Goal: Communication & Community: Participate in discussion

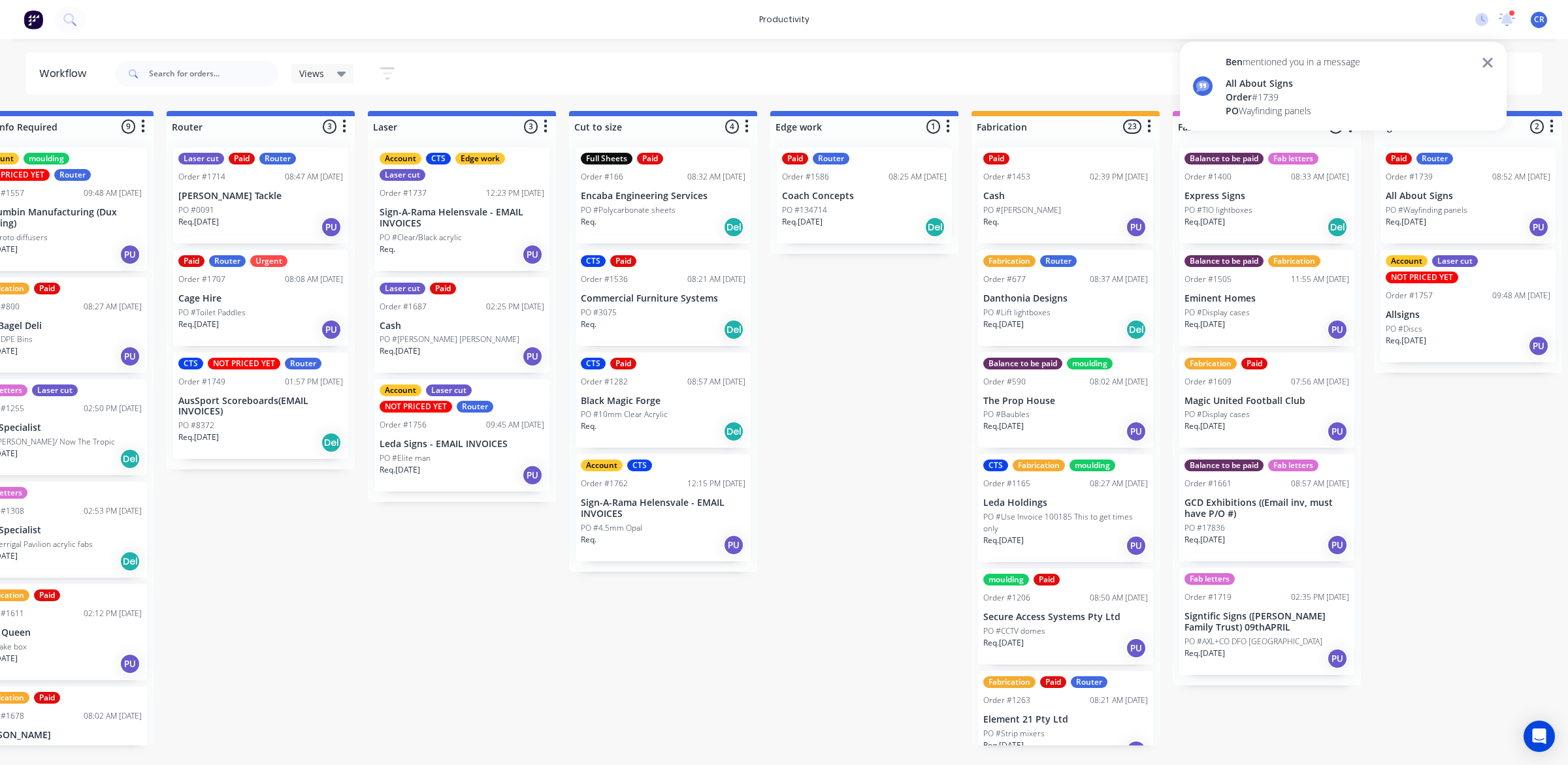
scroll to position [163, 0]
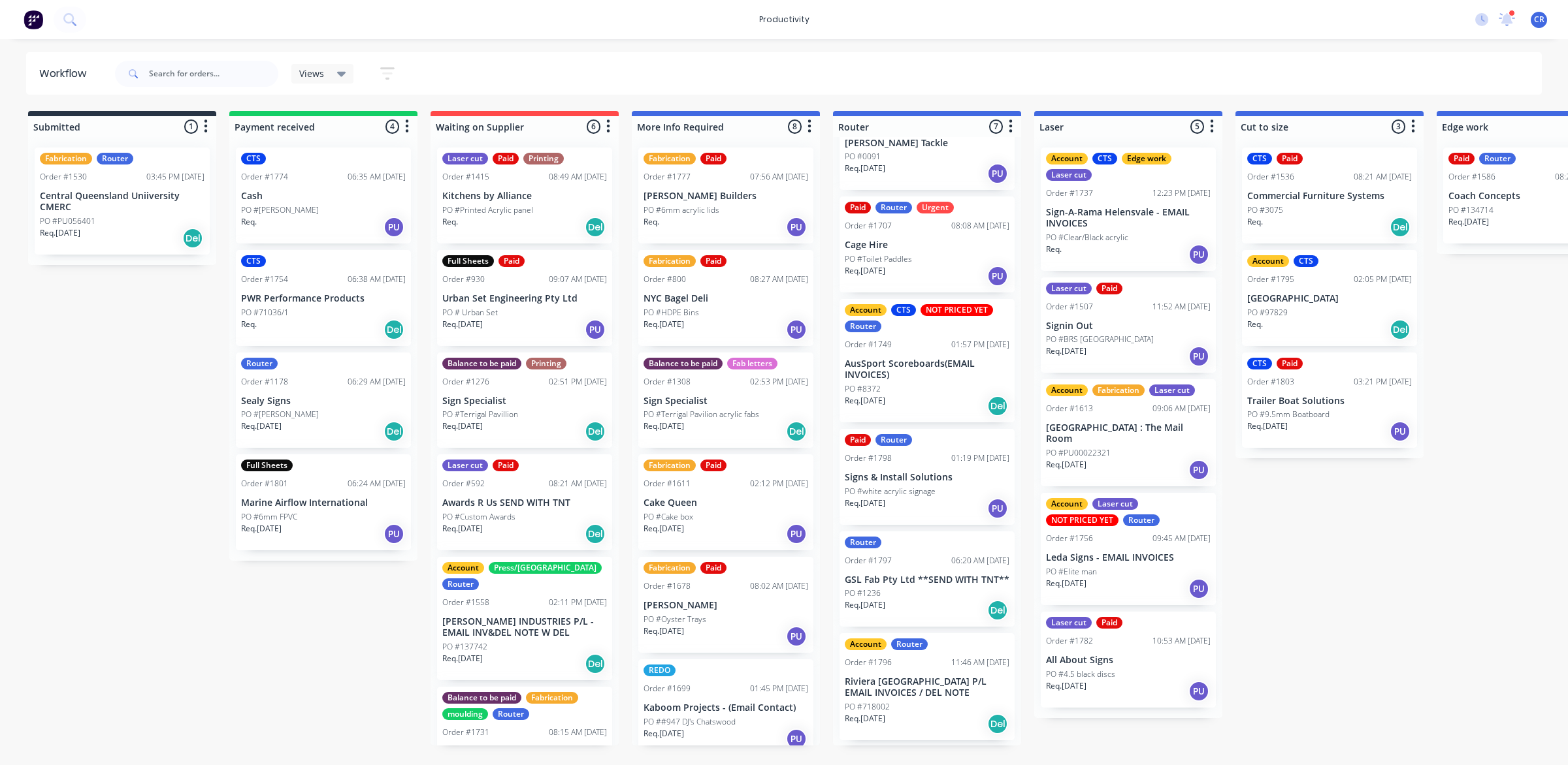
scroll to position [185, 0]
click at [935, 711] on div "PO #718002" at bounding box center [927, 705] width 164 height 12
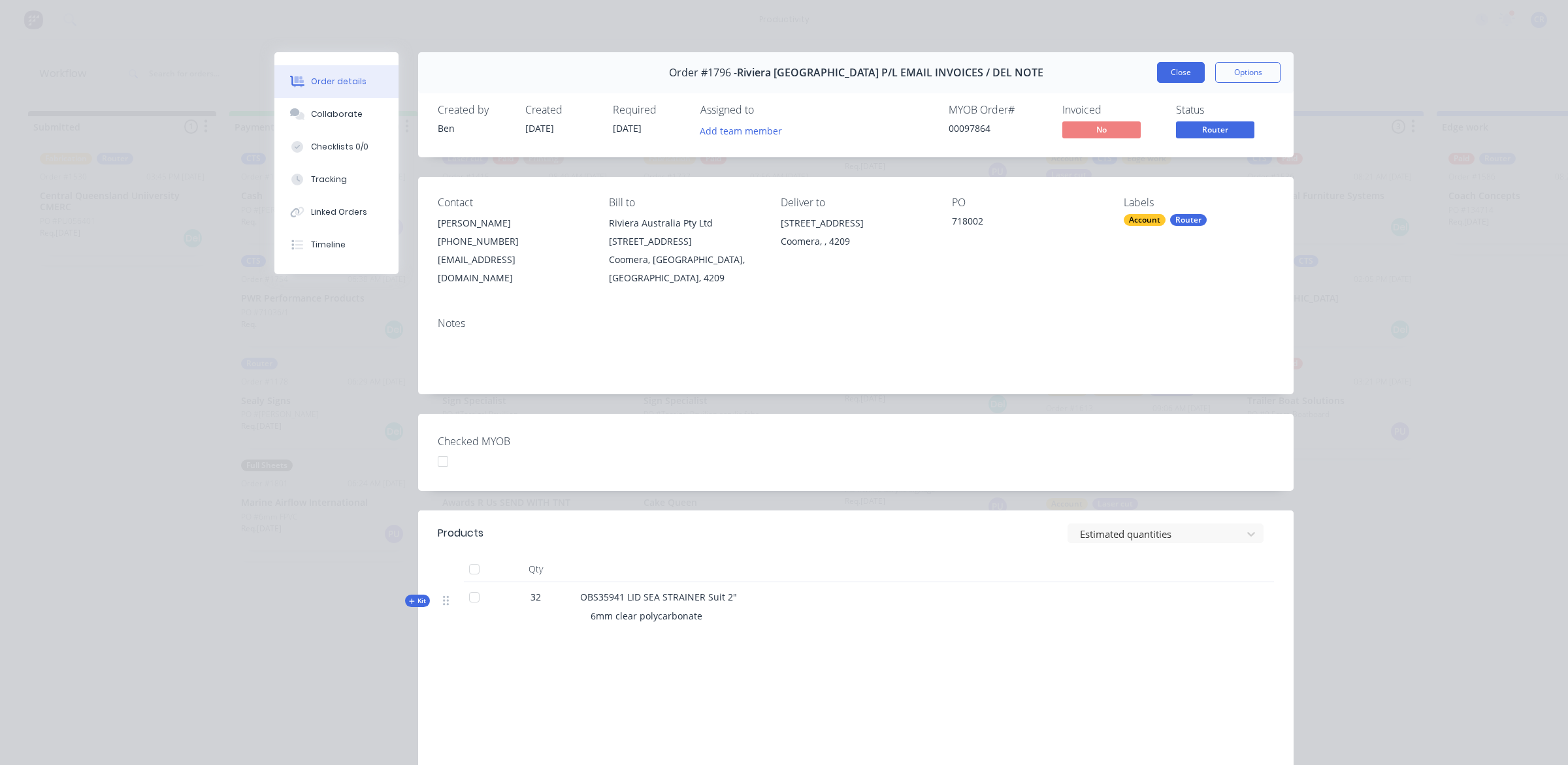
click at [1162, 75] on button "Close" at bounding box center [1181, 72] width 48 height 21
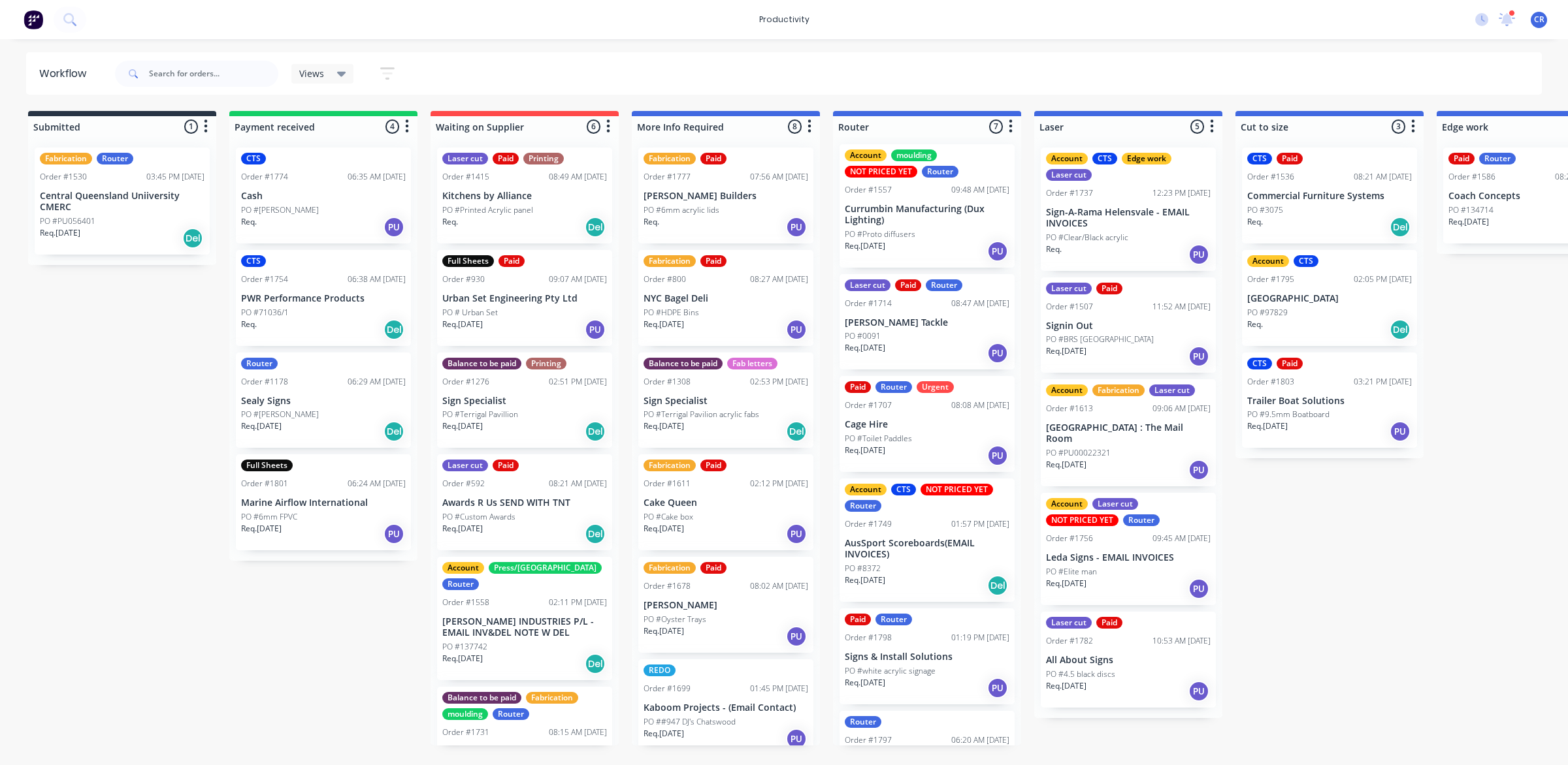
scroll to position [0, 0]
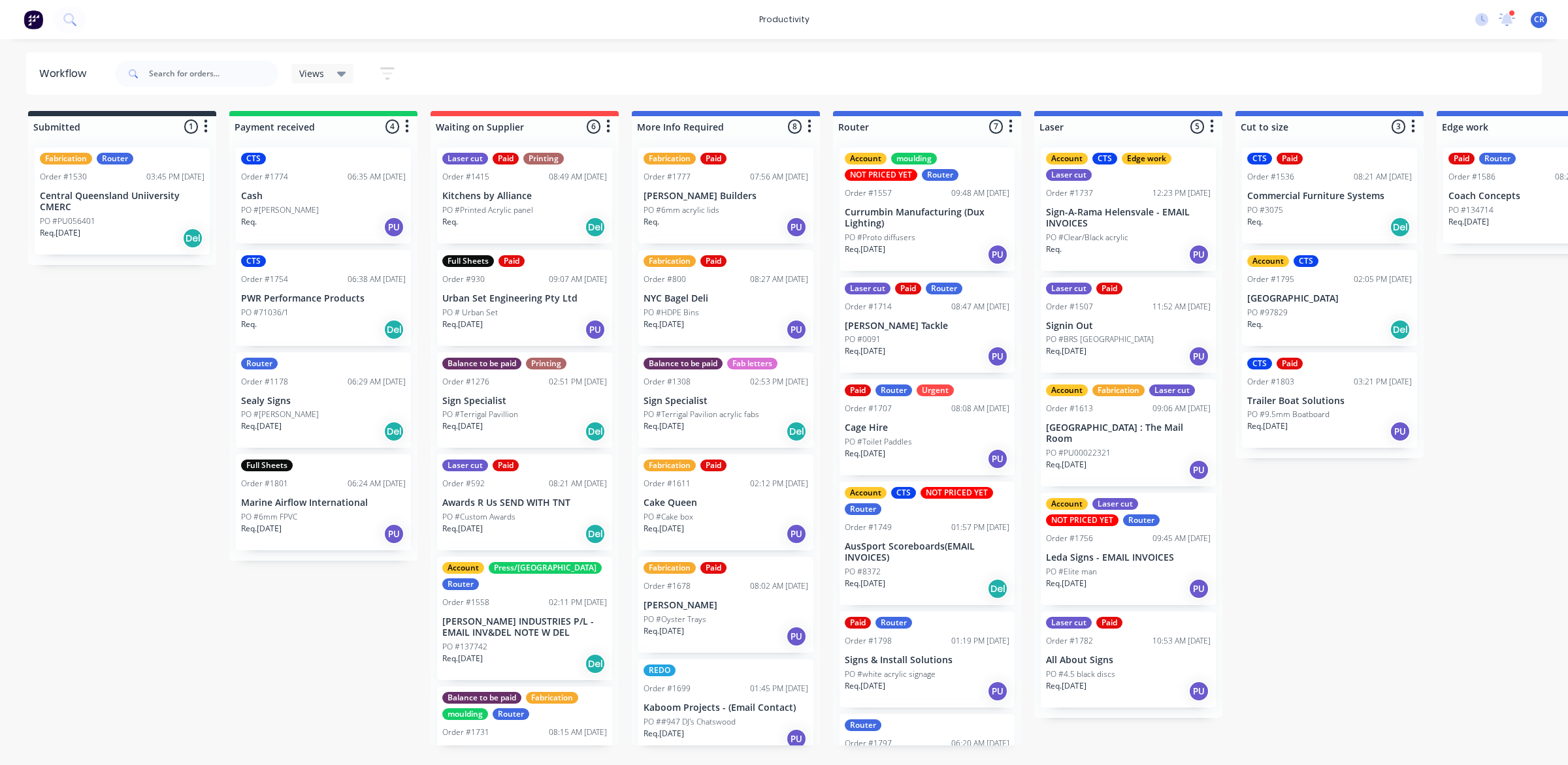
click at [925, 212] on p "Currumbin Manufacturing (Dux Lighting)" at bounding box center [927, 218] width 164 height 22
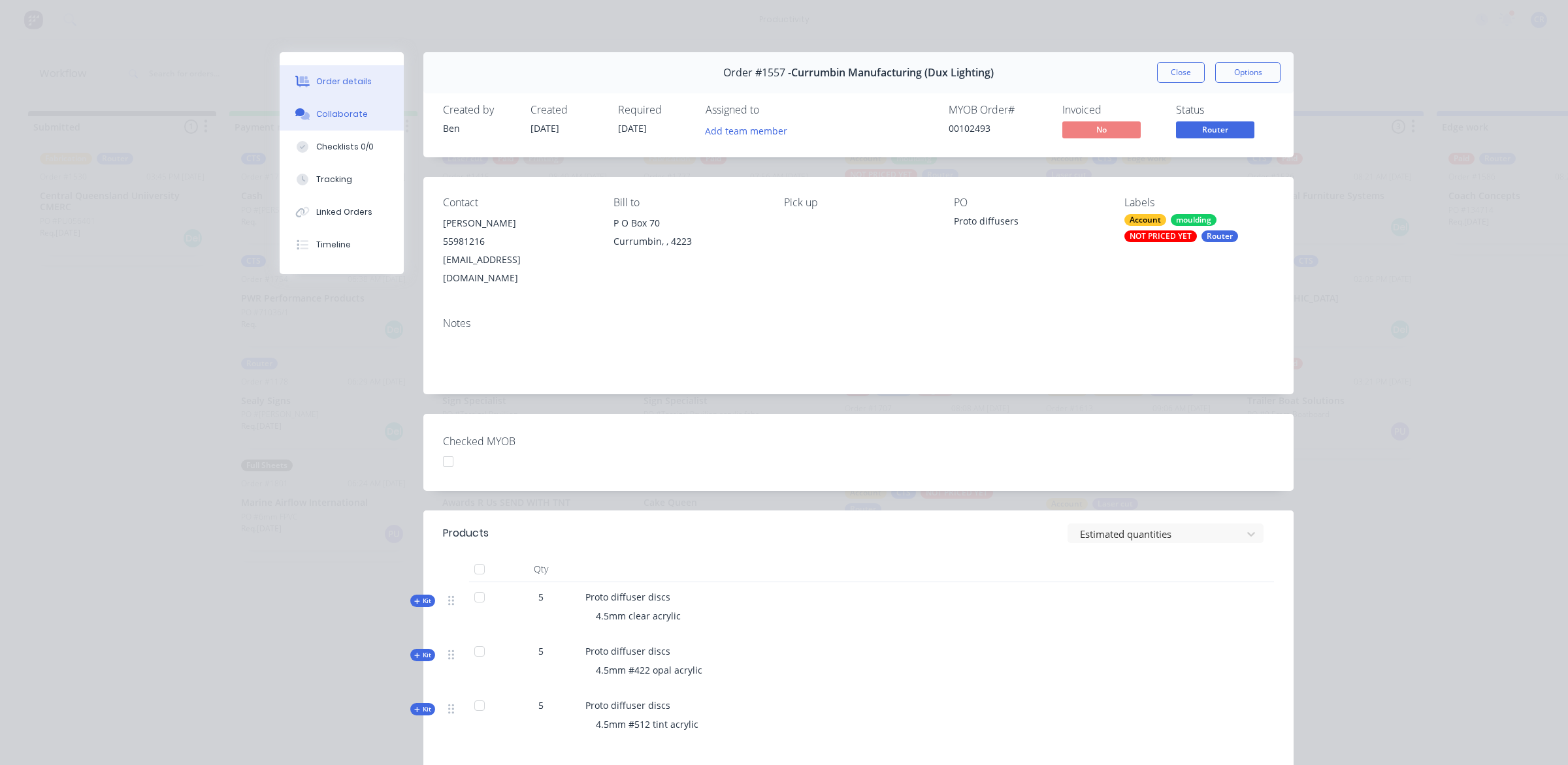
click at [347, 103] on button "Collaborate" at bounding box center [341, 114] width 124 height 33
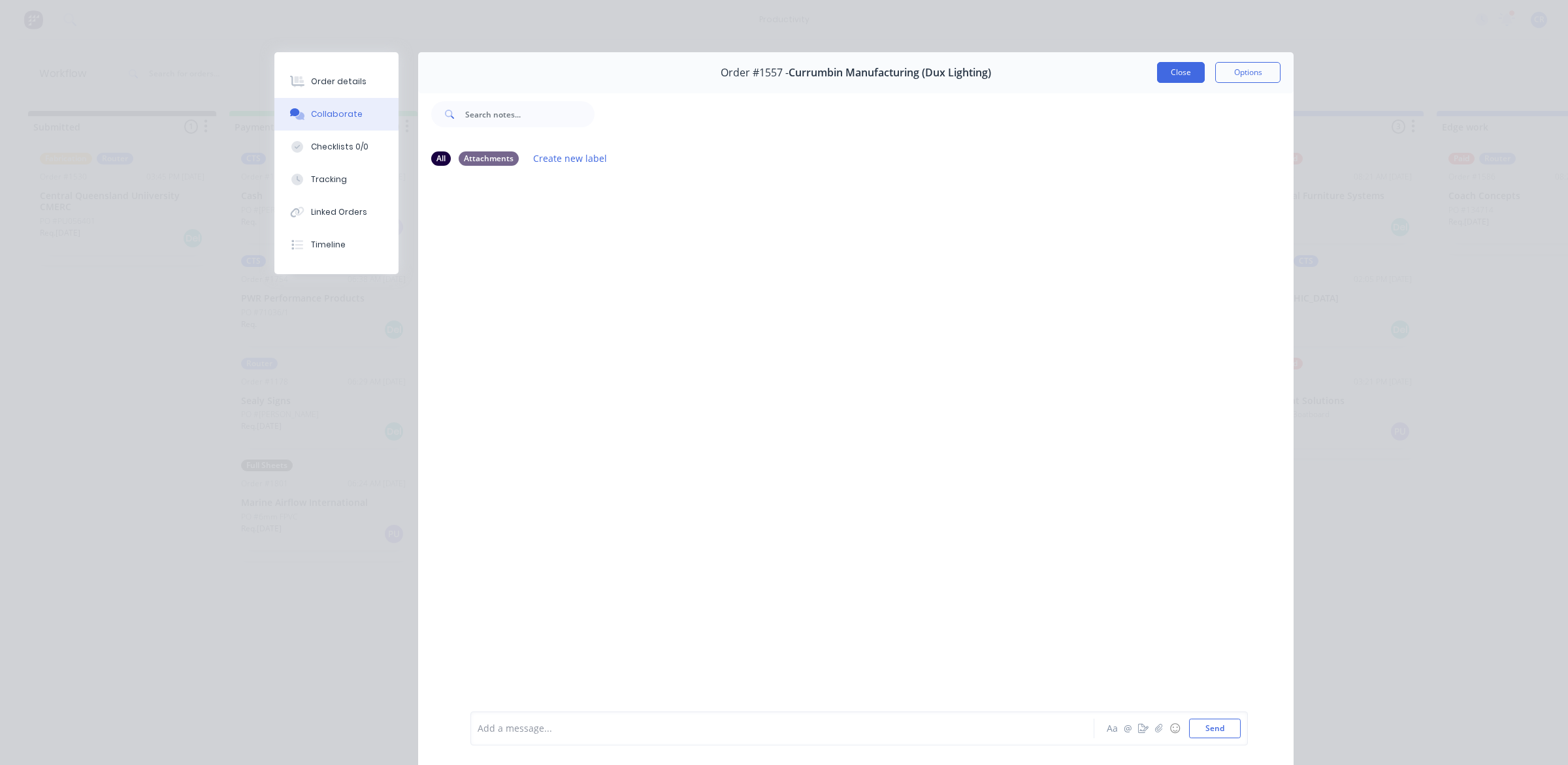
click at [1177, 77] on button "Close" at bounding box center [1181, 72] width 48 height 21
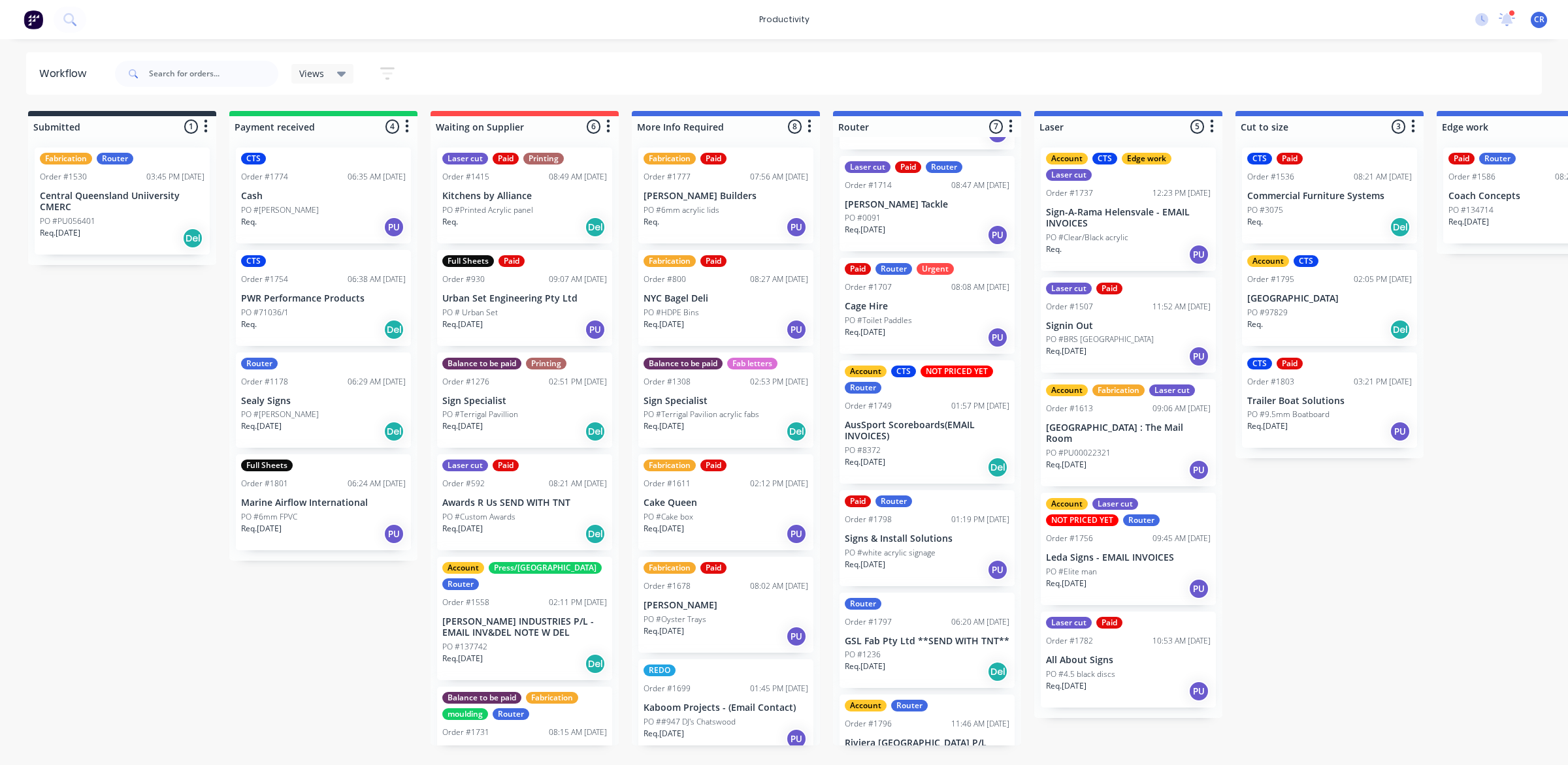
scroll to position [163, 0]
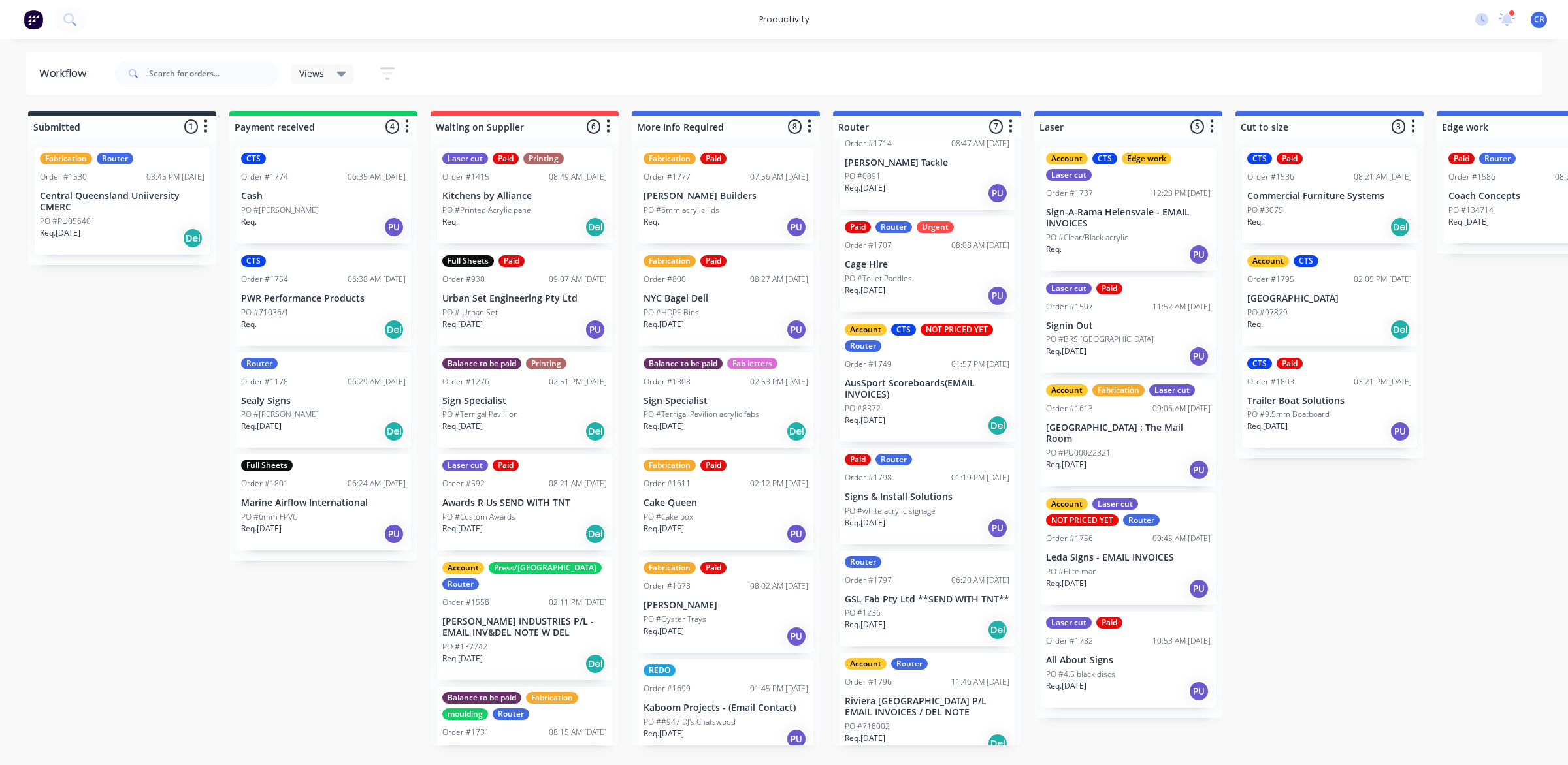
click at [899, 511] on p "PO #white acrylic signage" at bounding box center [890, 511] width 91 height 12
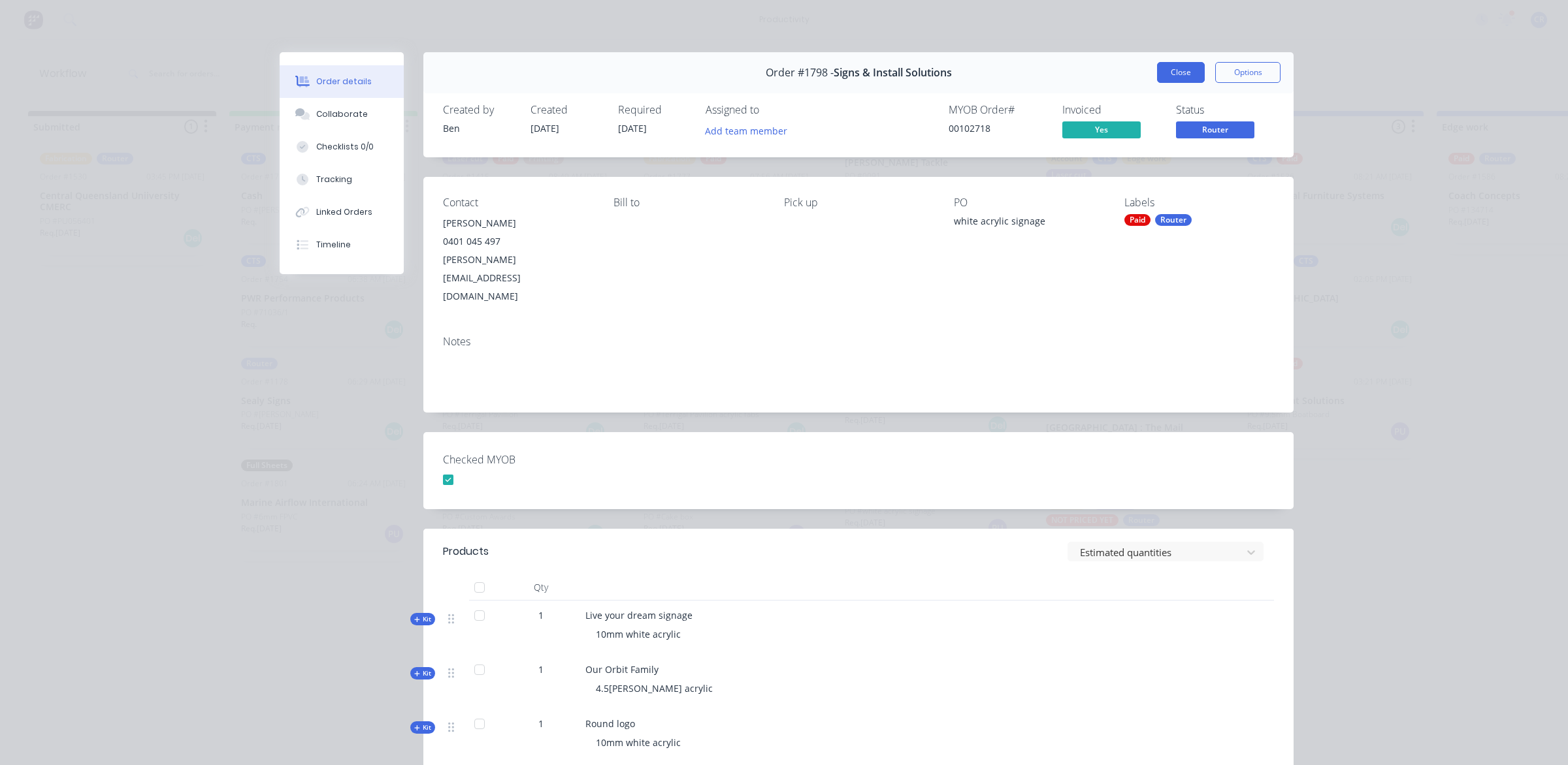
click at [1183, 72] on button "Close" at bounding box center [1181, 72] width 48 height 21
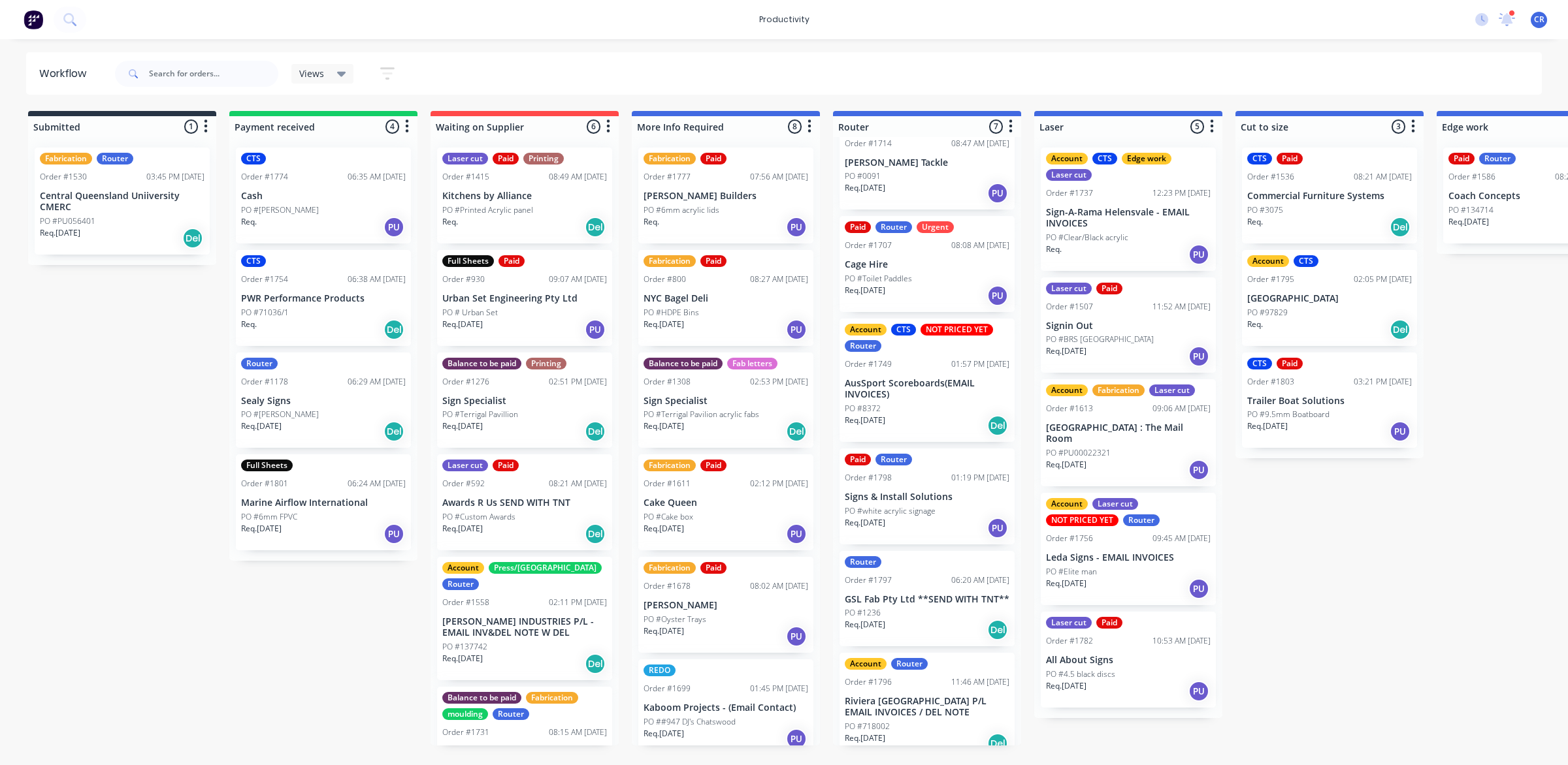
click at [927, 492] on p "Signs & Install Solutions" at bounding box center [927, 497] width 164 height 11
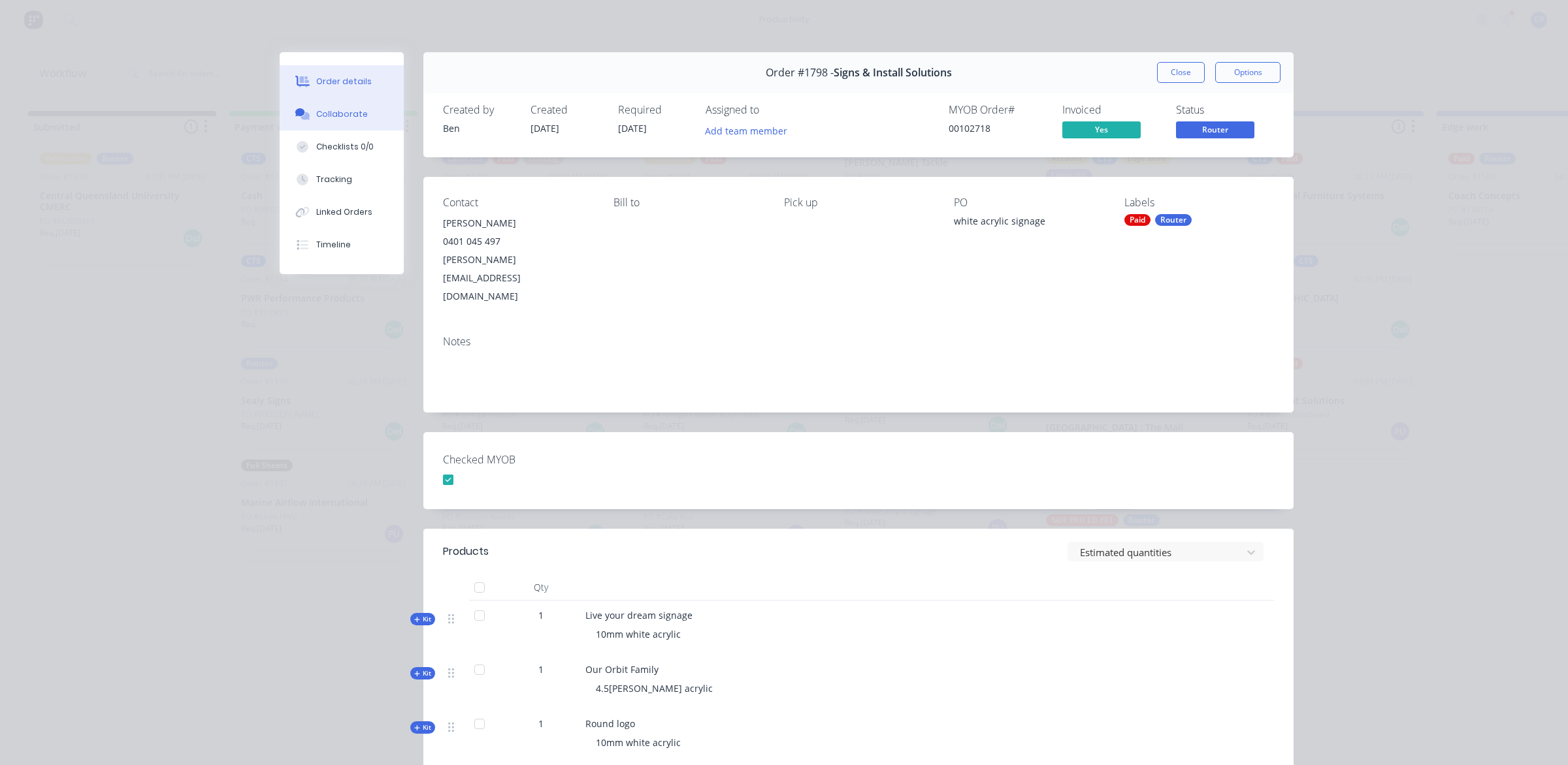
click at [348, 128] on button "Collaborate" at bounding box center [341, 114] width 124 height 33
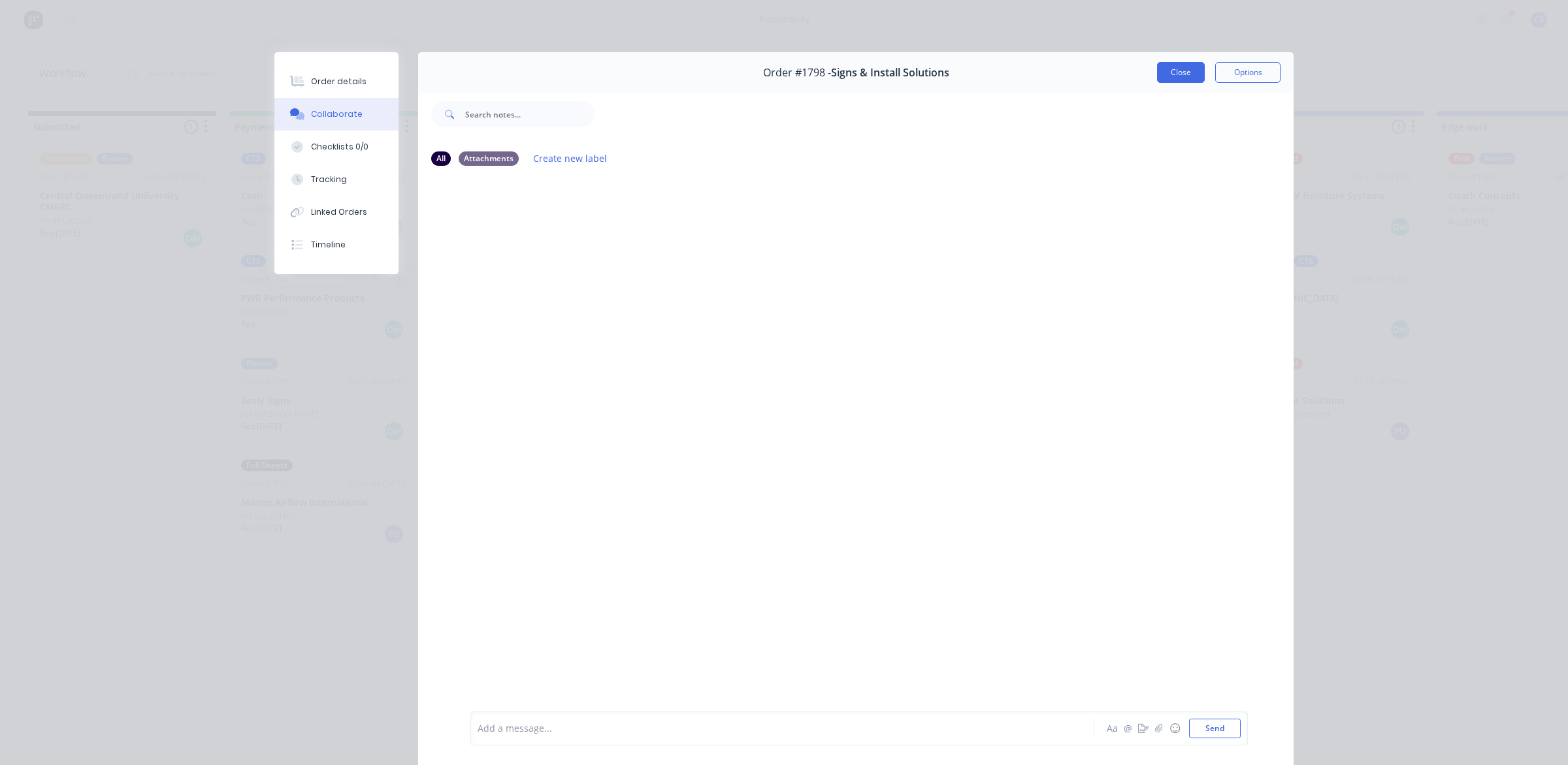
click at [1173, 70] on button "Close" at bounding box center [1181, 72] width 48 height 21
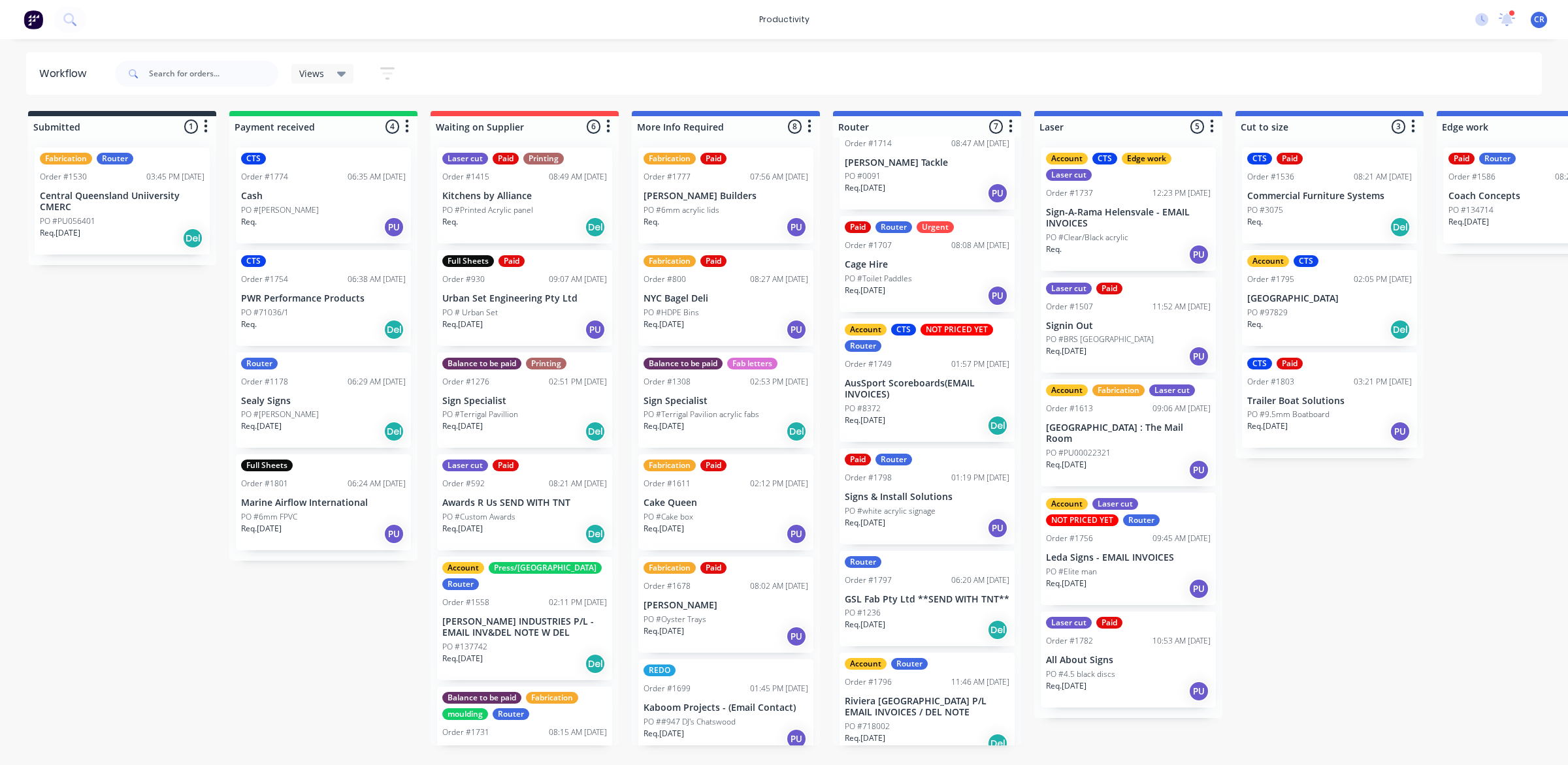
click at [936, 519] on div "Req. 07/10/25 PU" at bounding box center [927, 528] width 164 height 22
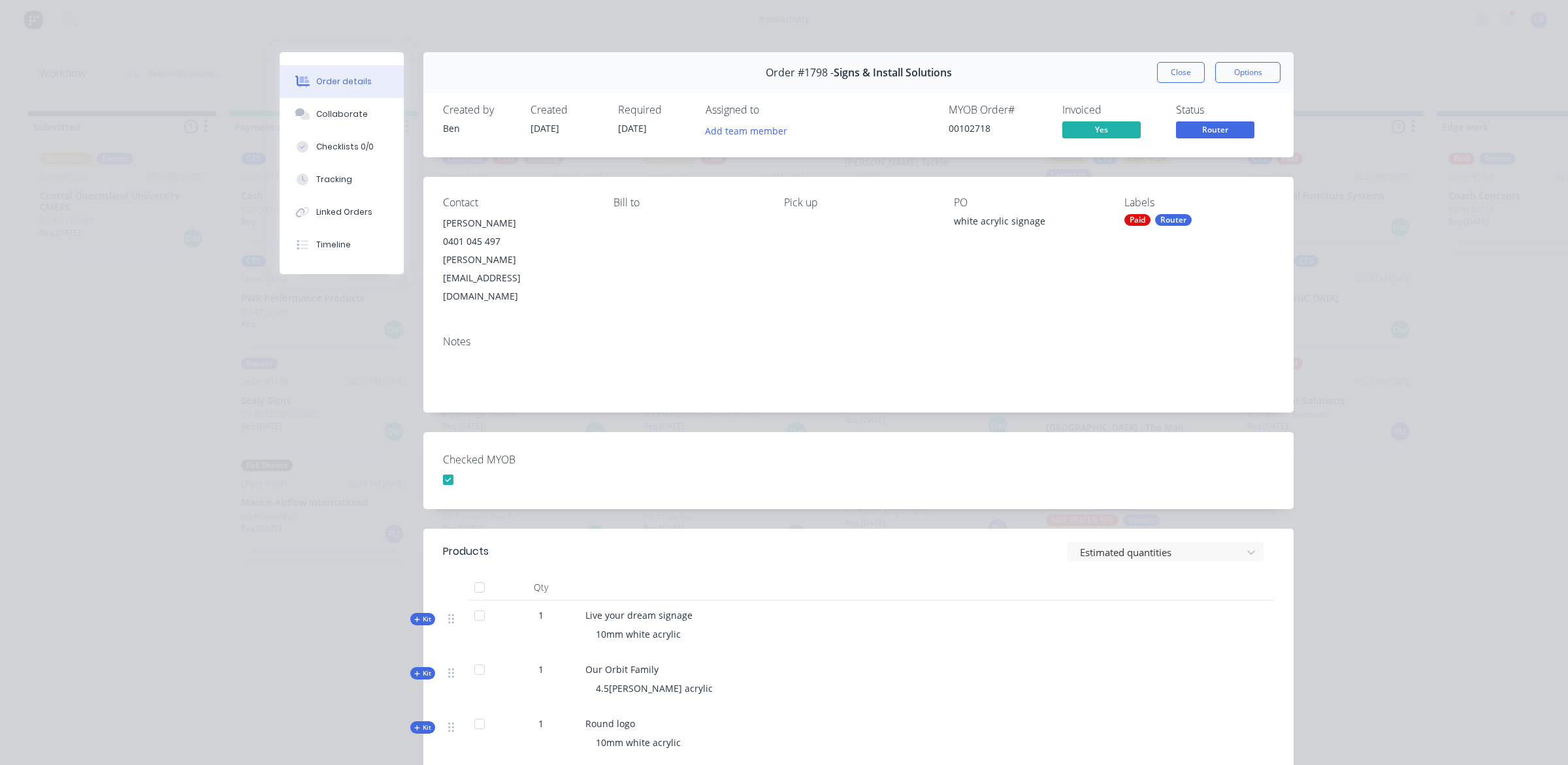
click at [1063, 271] on div "Contact Geoff 0401 045 497 geoff.sis@bigpond.com Bill to Pick up PO white acryl…" at bounding box center [858, 251] width 870 height 149
click at [1172, 69] on button "Close" at bounding box center [1181, 72] width 48 height 21
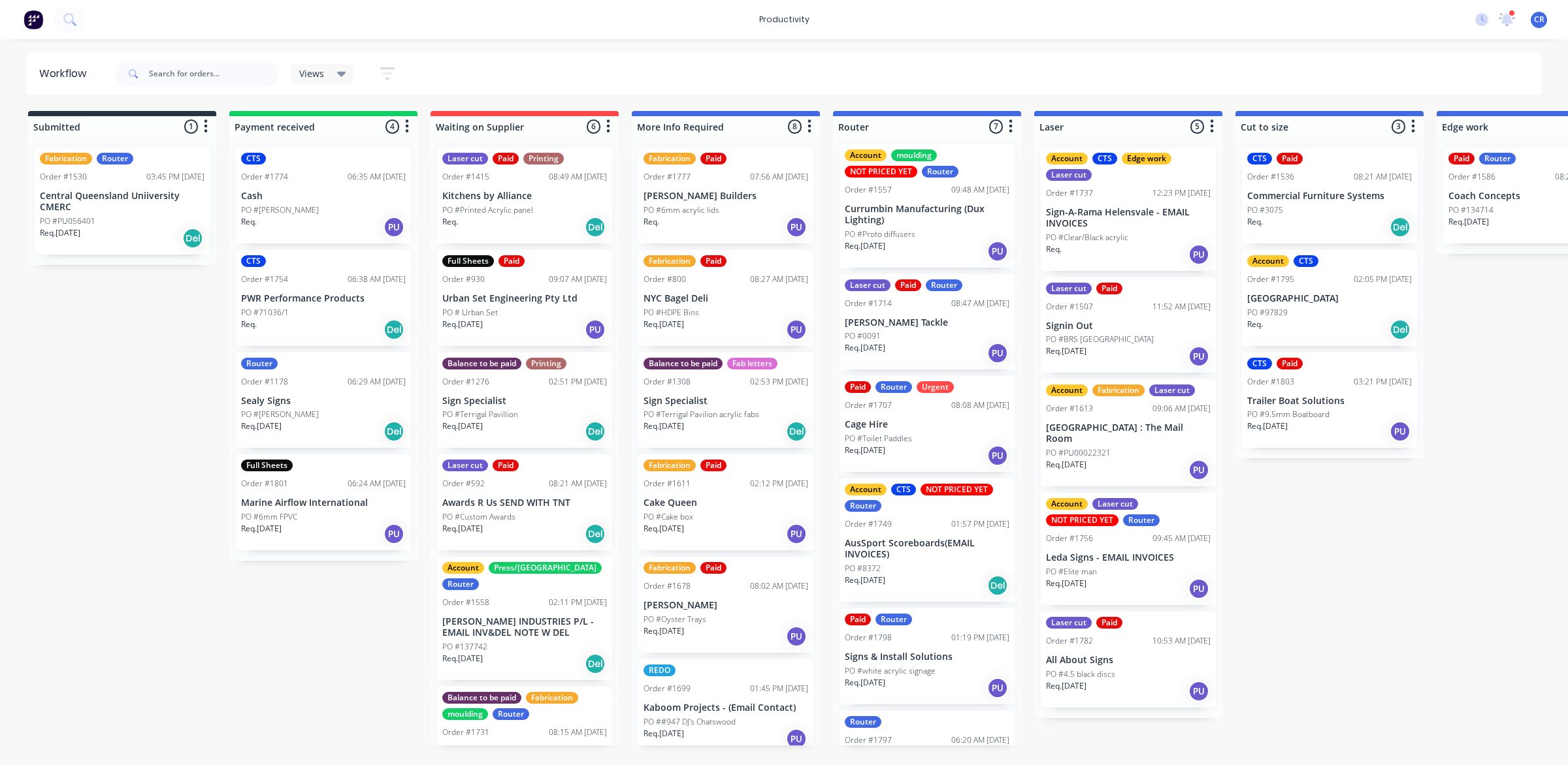
scroll to position [0, 0]
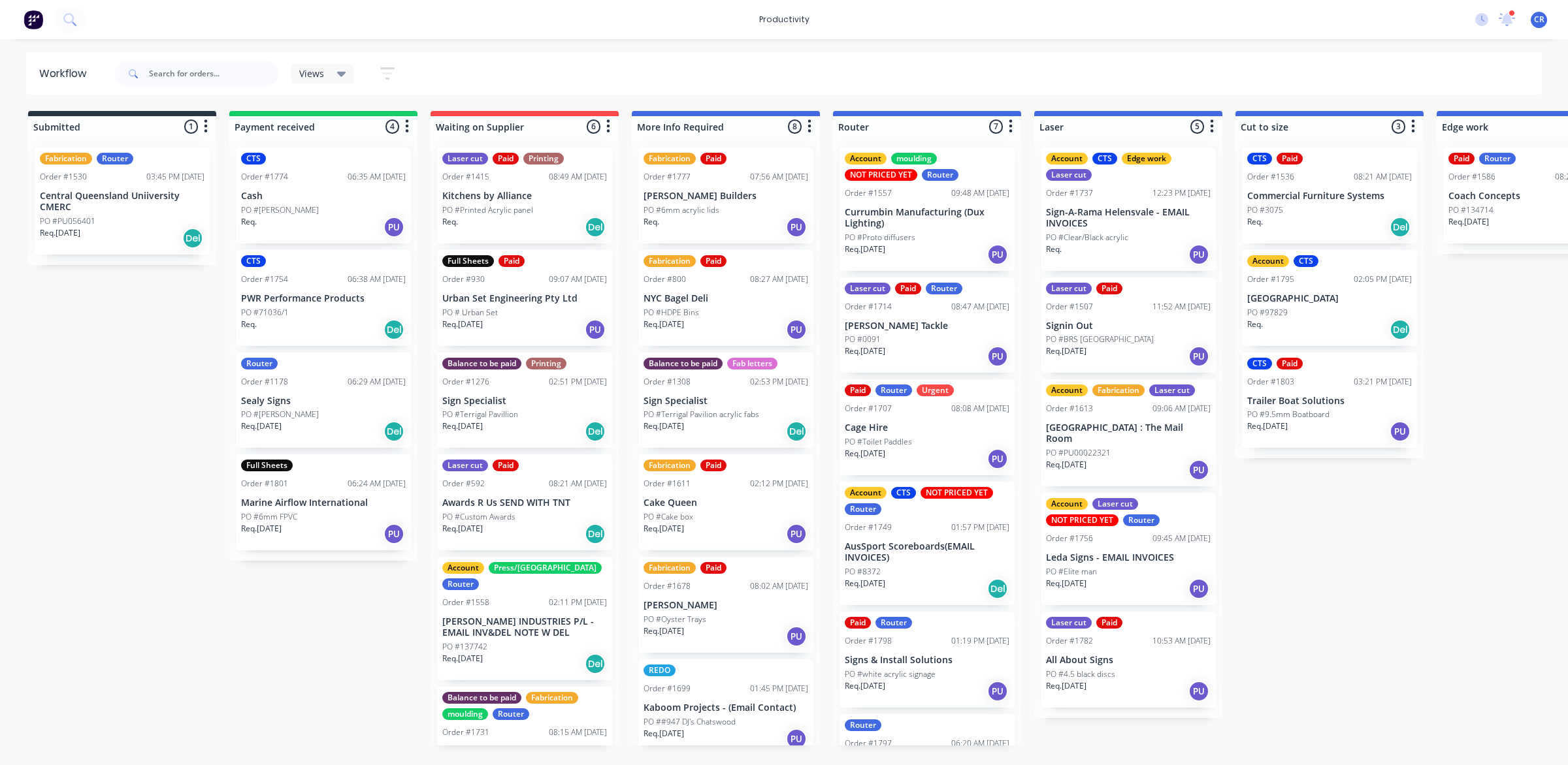
click at [909, 437] on p "PO #Toilet Paddles" at bounding box center [878, 442] width 67 height 12
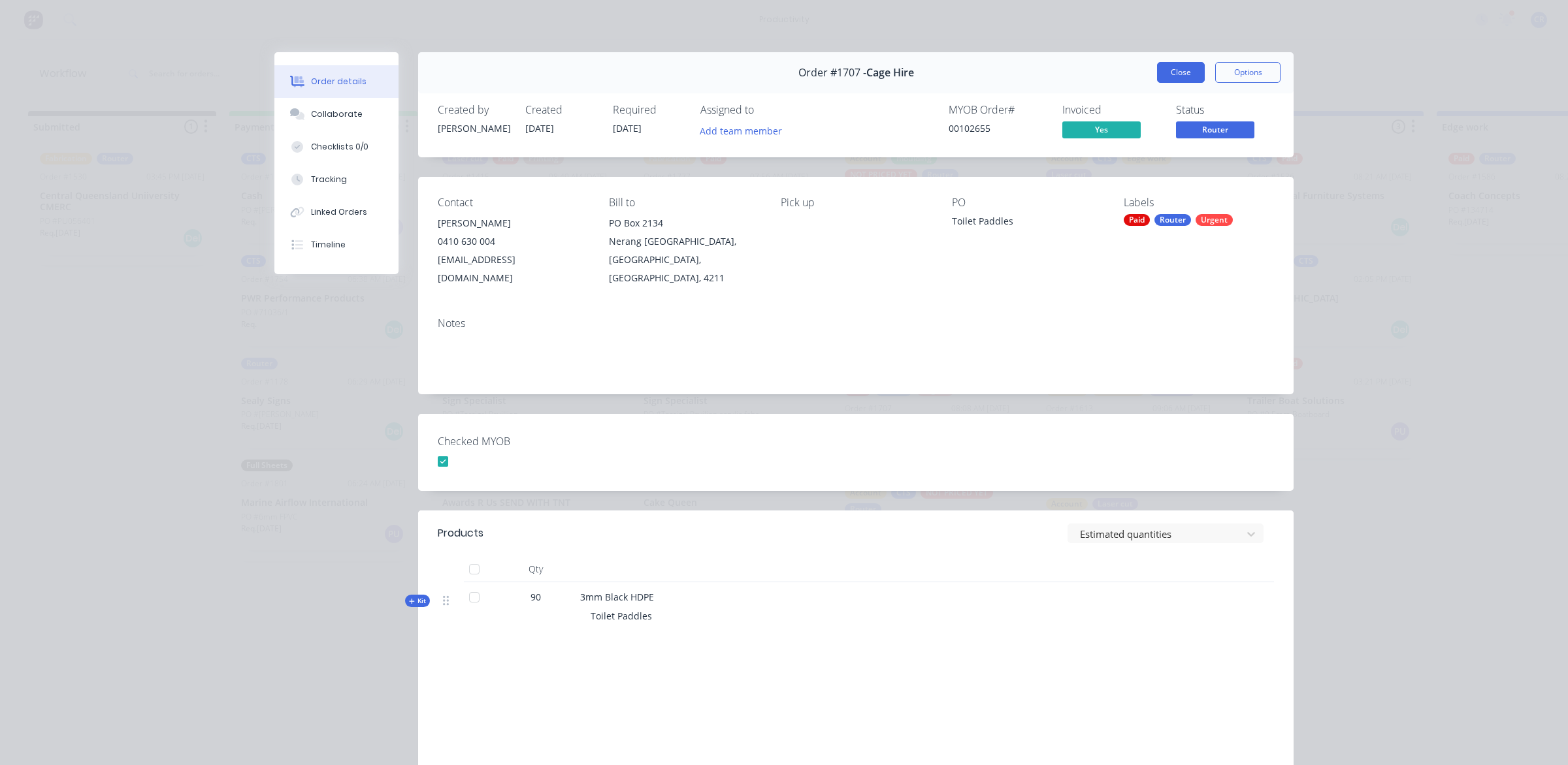
click at [1194, 64] on button "Close" at bounding box center [1181, 72] width 48 height 21
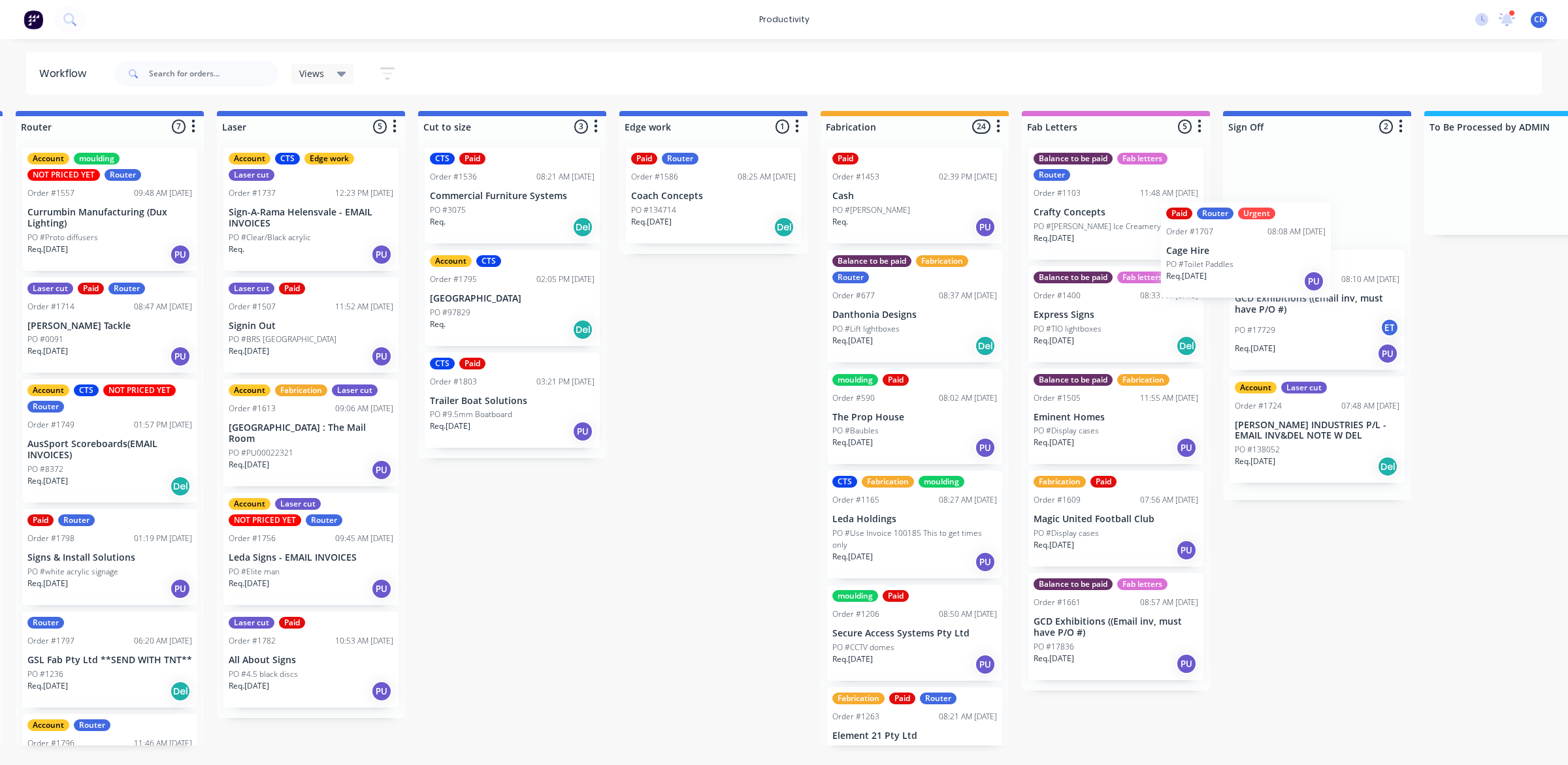
drag, startPoint x: 933, startPoint y: 446, endPoint x: 1257, endPoint y: 265, distance: 371.1
click at [1257, 265] on div "Submitted 1 Sort By Created date Required date Order number Customer name Most …" at bounding box center [735, 428] width 3126 height 634
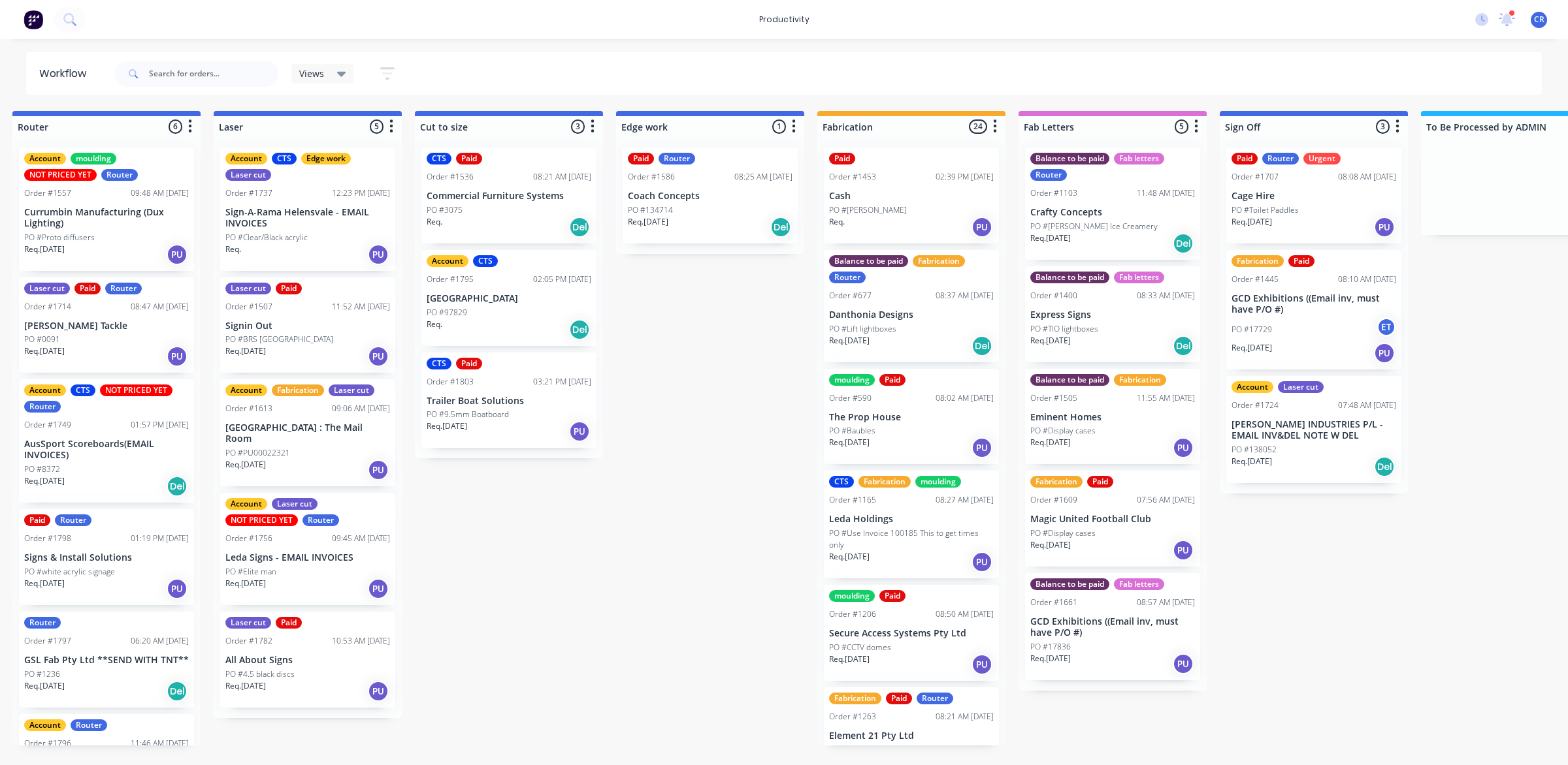
click at [1283, 226] on div "Req. 29/09/25 PU" at bounding box center [1313, 228] width 164 height 22
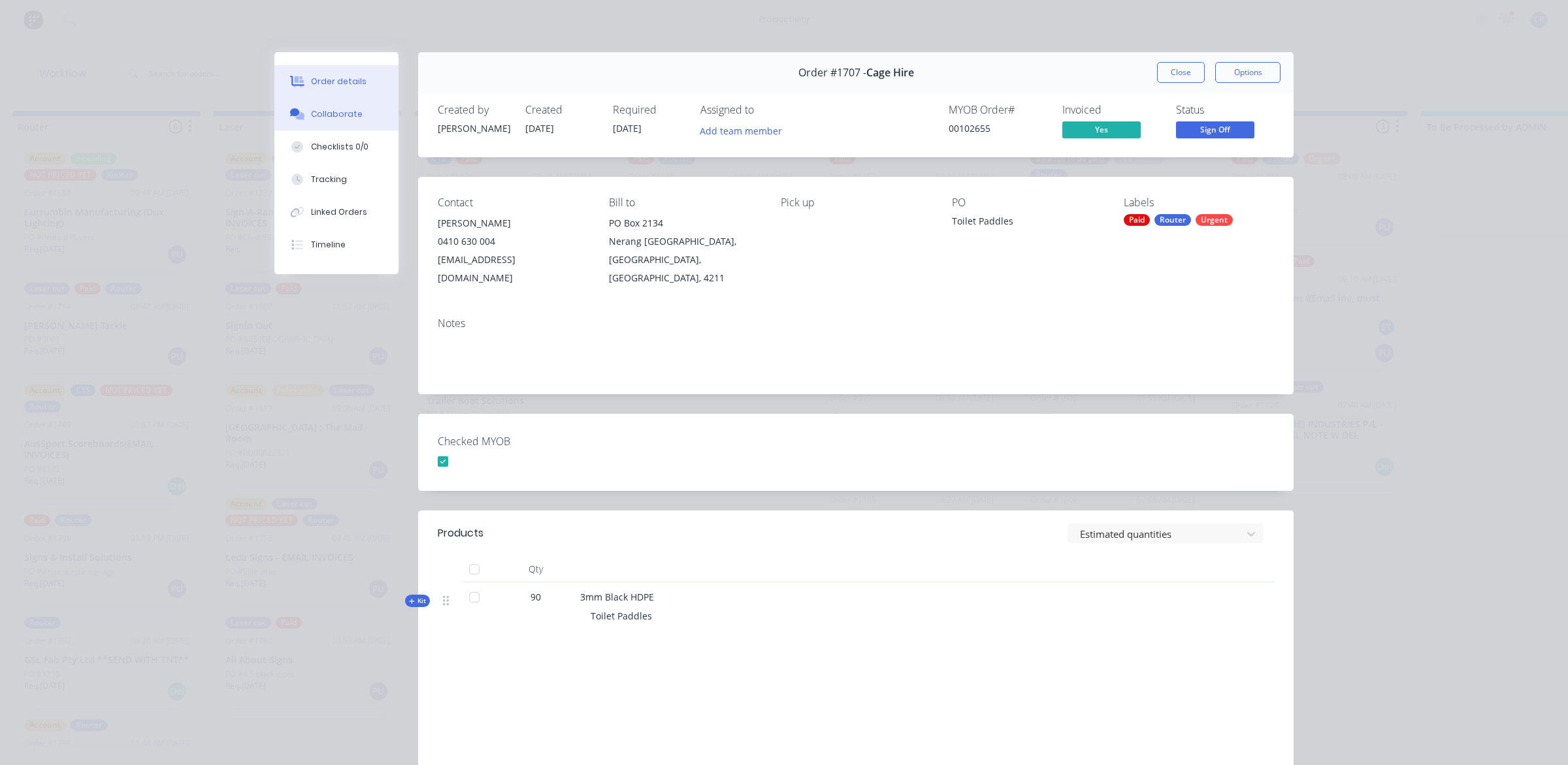
click at [366, 107] on button "Collaborate" at bounding box center [336, 114] width 124 height 33
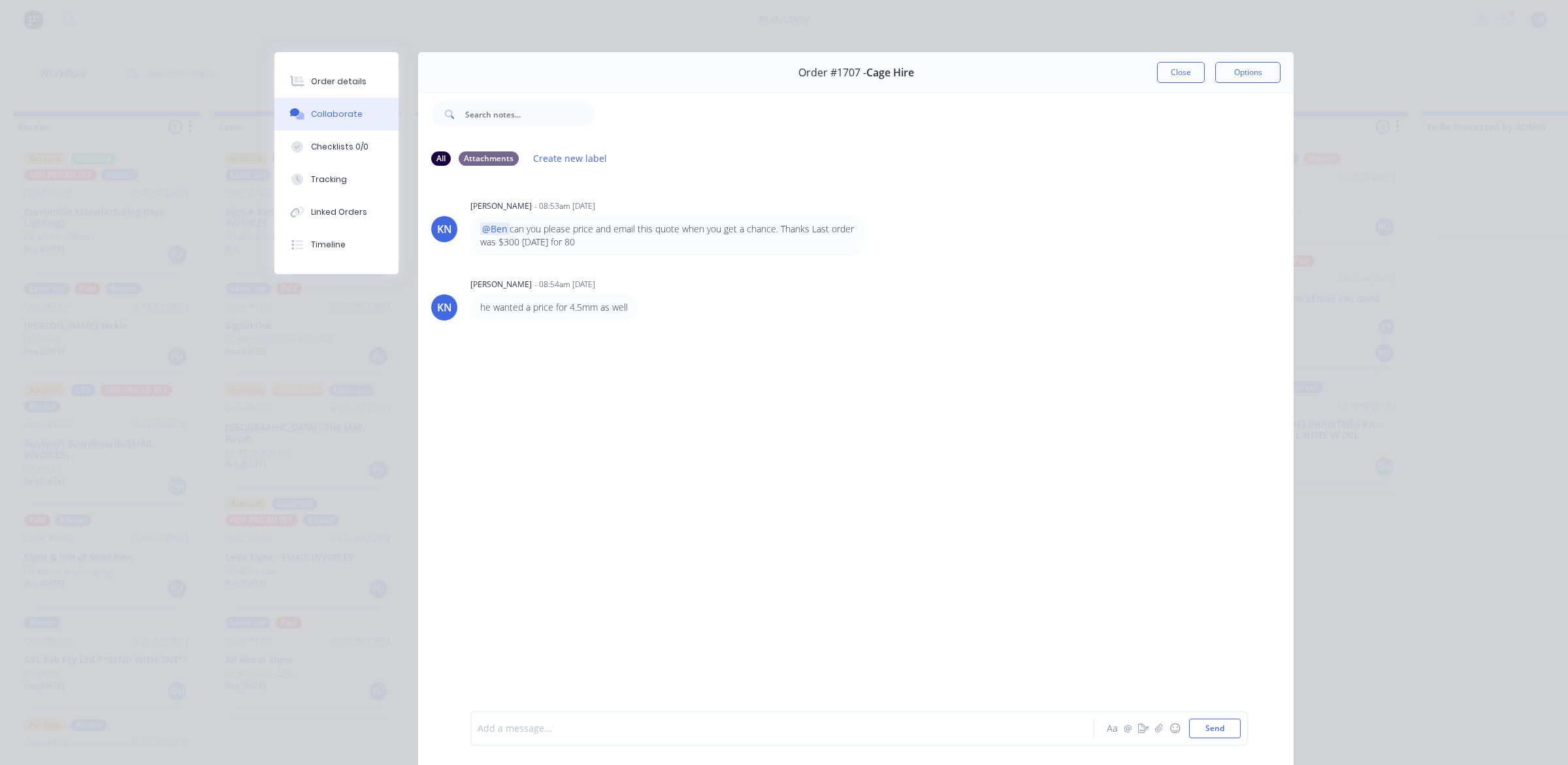
click at [540, 725] on div at bounding box center [764, 729] width 572 height 13
click at [1207, 727] on button "Send" at bounding box center [1214, 728] width 52 height 19
click at [1157, 72] on button "Close" at bounding box center [1181, 72] width 48 height 21
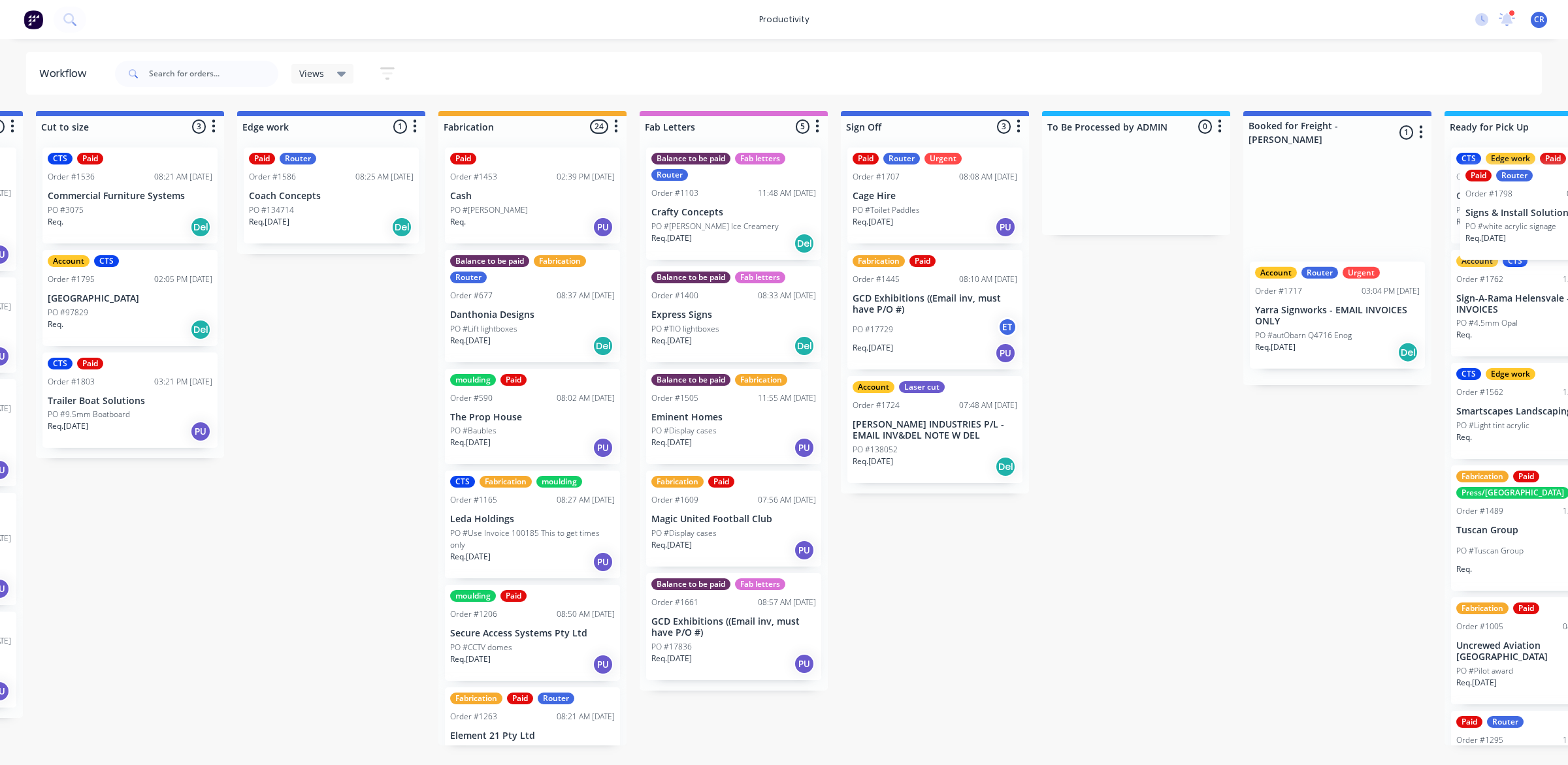
scroll to position [0, 1248]
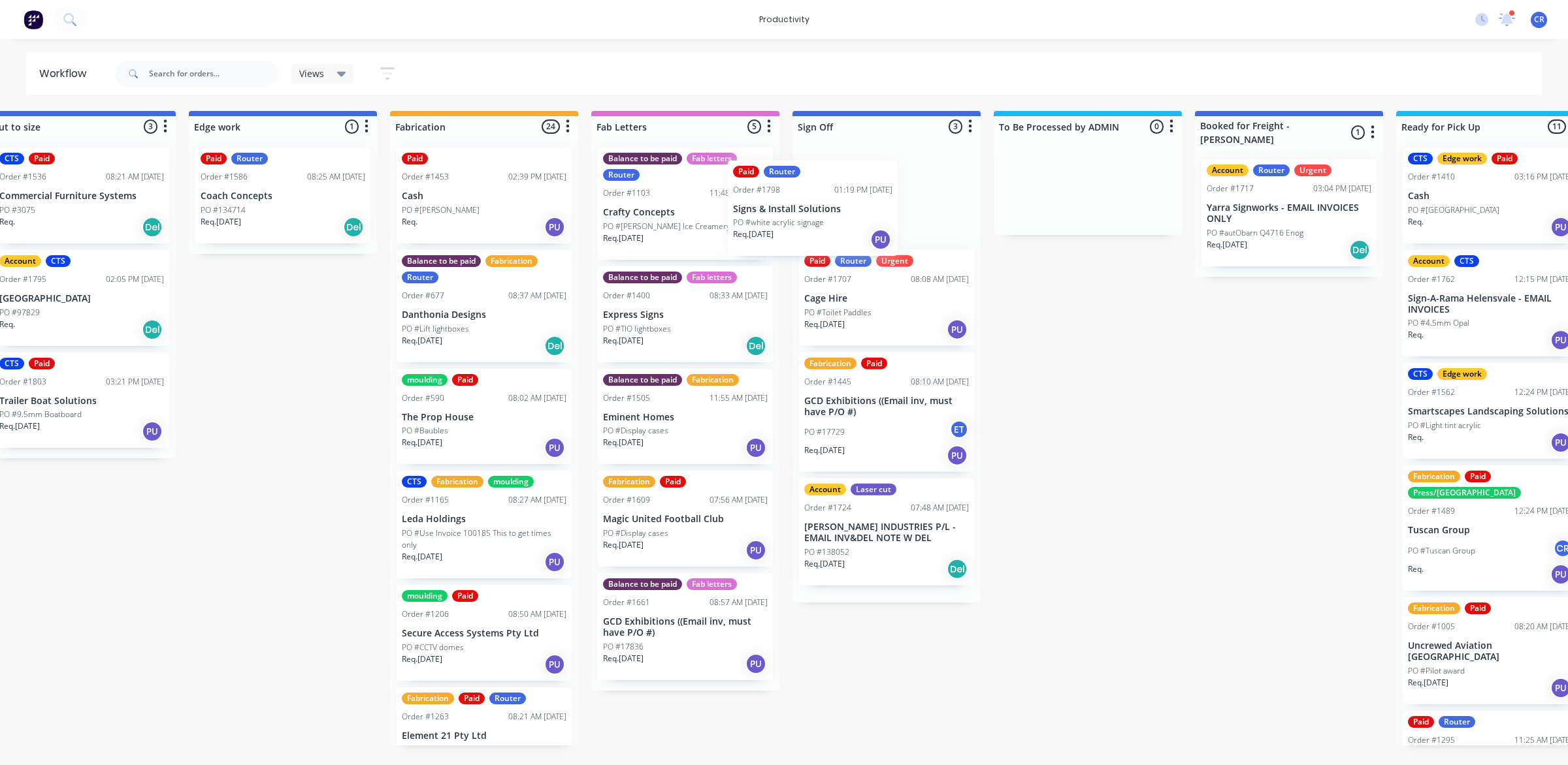
drag, startPoint x: 494, startPoint y: 480, endPoint x: 798, endPoint y: 213, distance: 404.6
click at [798, 213] on div "Submitted 1 Sort By Created date Required date Order number Customer name Most …" at bounding box center [305, 428] width 3126 height 634
click at [841, 195] on p "Signs & Install Solutions" at bounding box center [886, 196] width 164 height 11
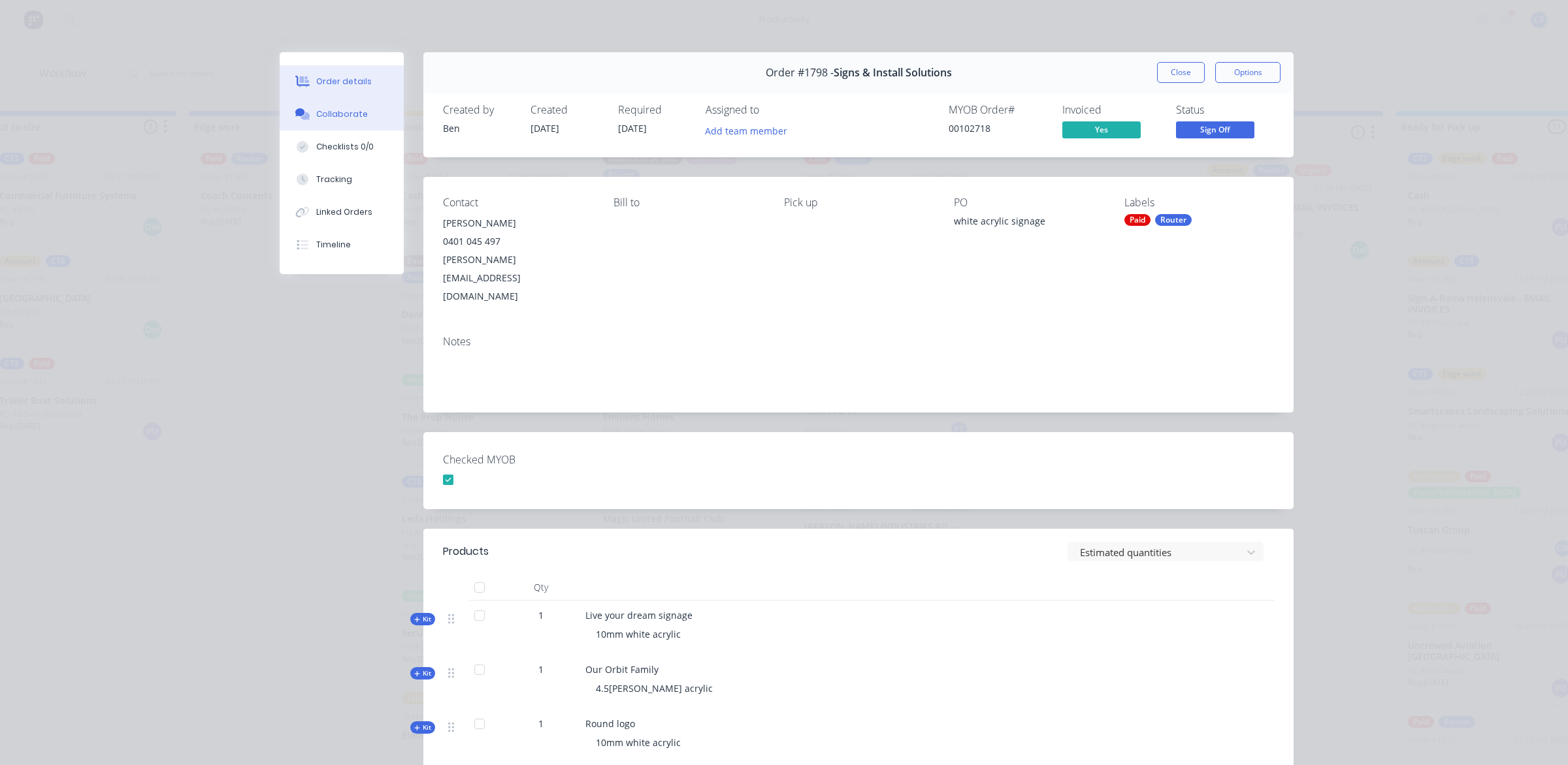
click at [379, 109] on button "Collaborate" at bounding box center [341, 114] width 124 height 33
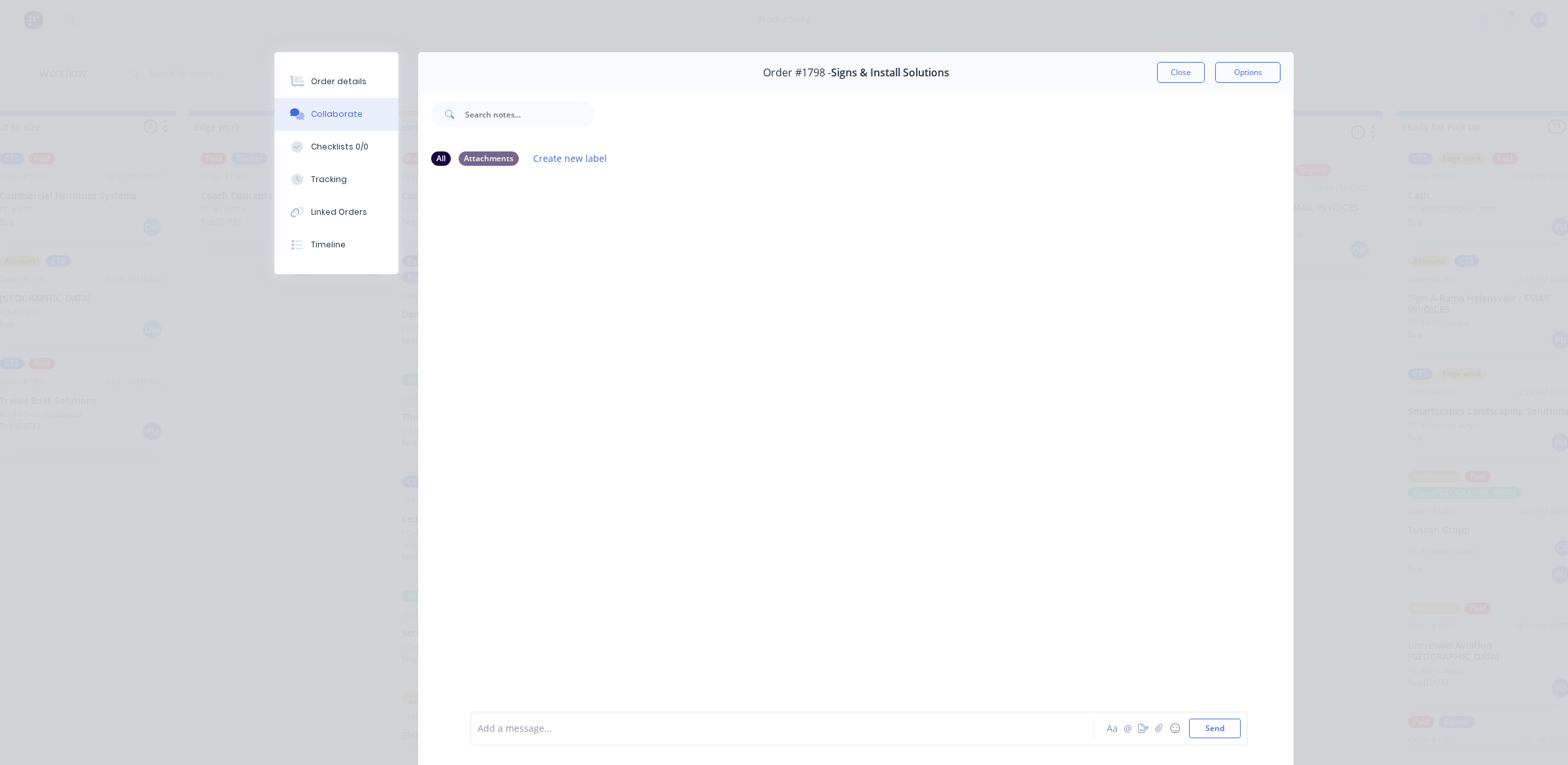
click at [593, 735] on div at bounding box center [764, 729] width 572 height 13
click at [1198, 720] on button "Send" at bounding box center [1214, 728] width 52 height 19
click at [1175, 75] on button "Close" at bounding box center [1181, 72] width 48 height 21
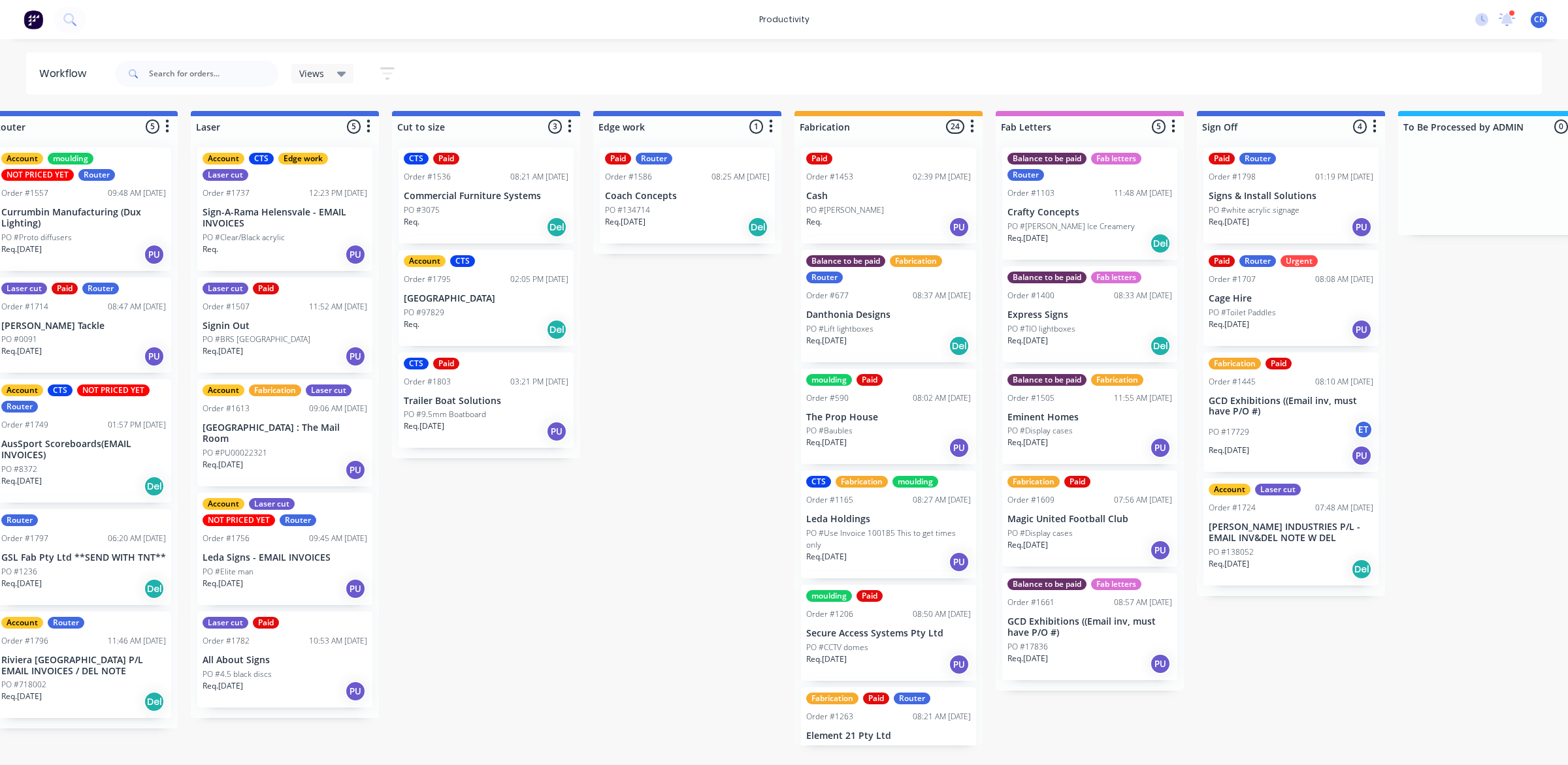
scroll to position [0, 839]
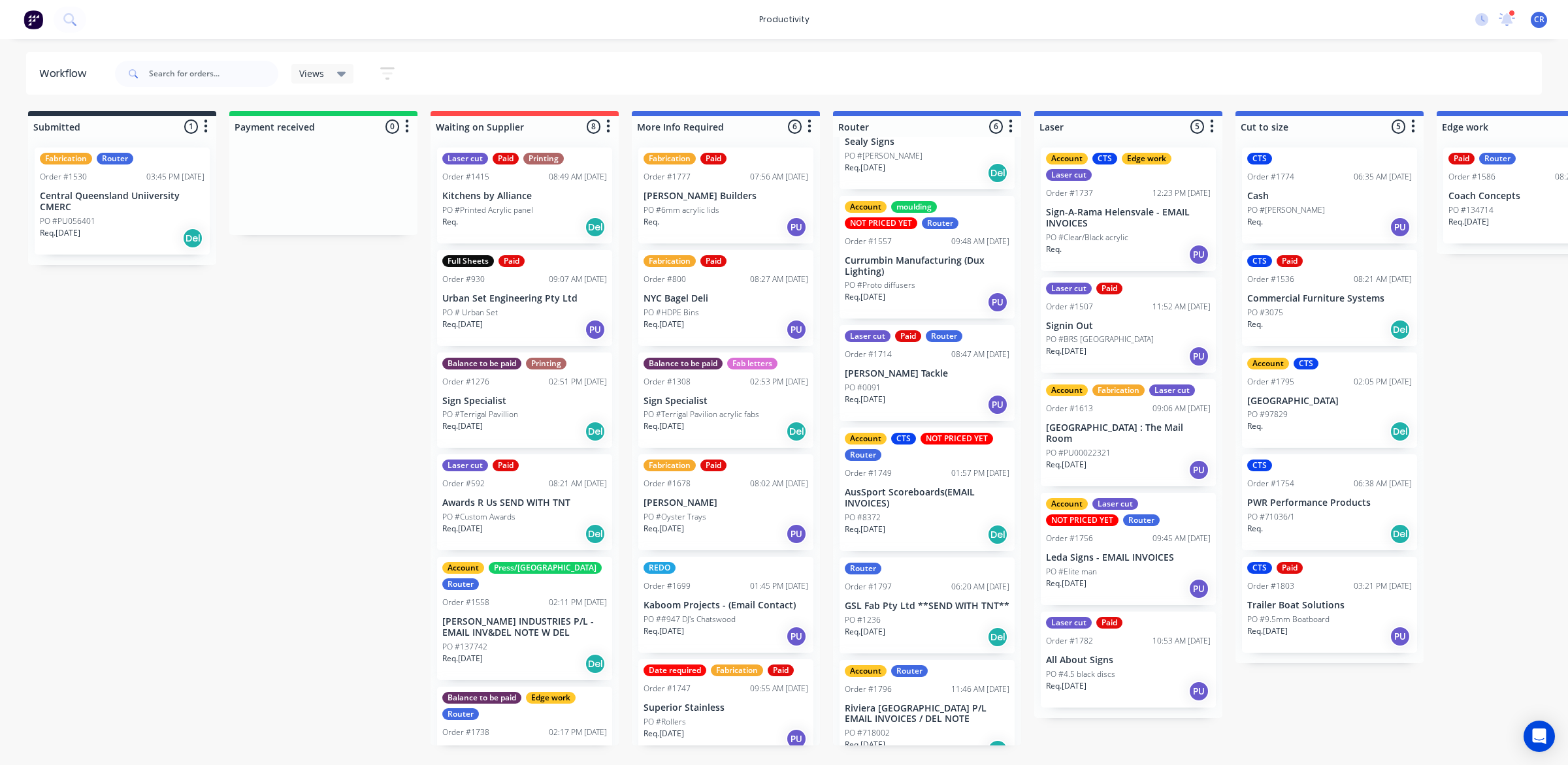
scroll to position [83, 0]
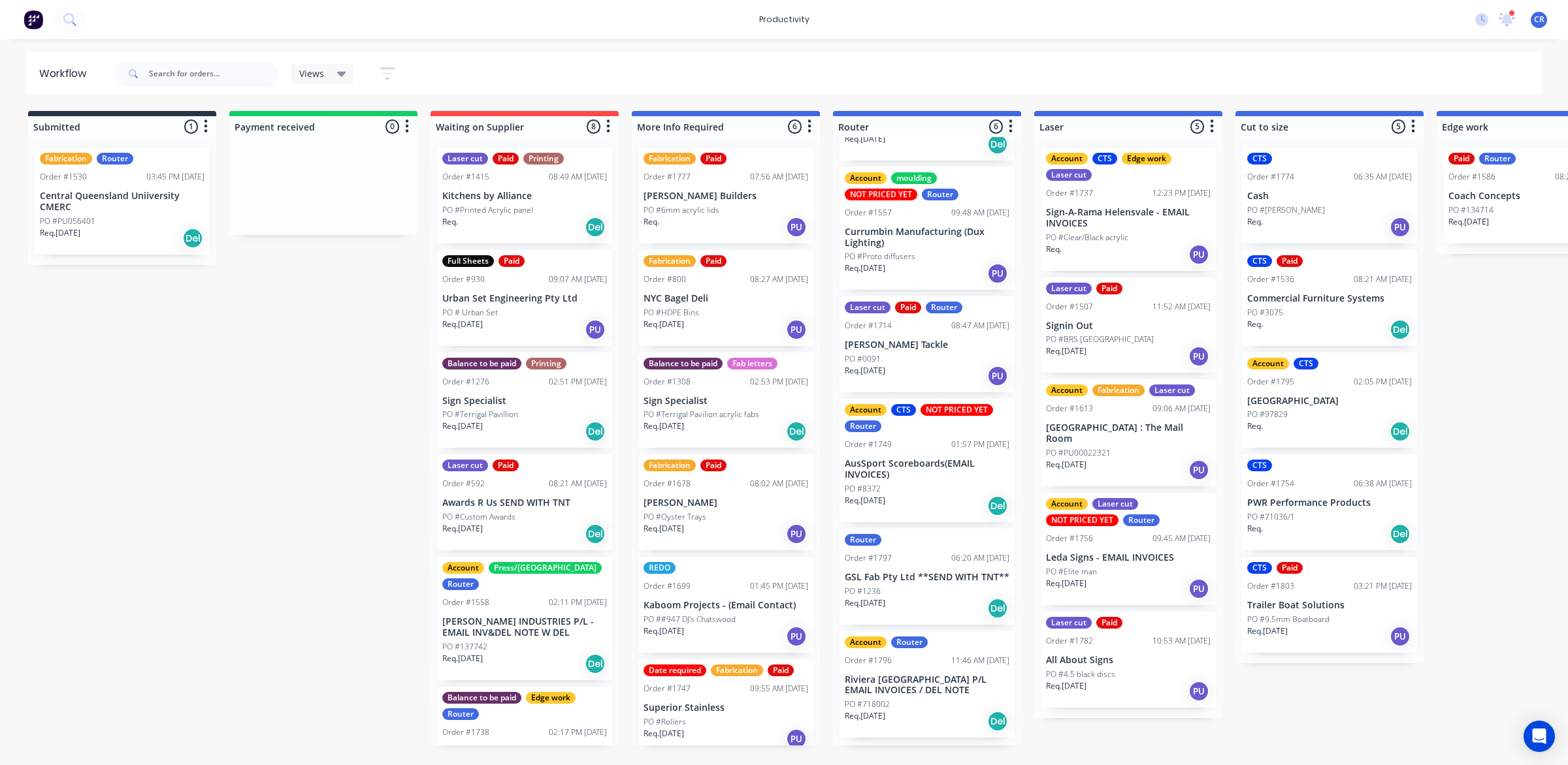
click at [941, 583] on p "GSL Fab Pty Ltd **SEND WITH TNT**" at bounding box center [927, 577] width 164 height 11
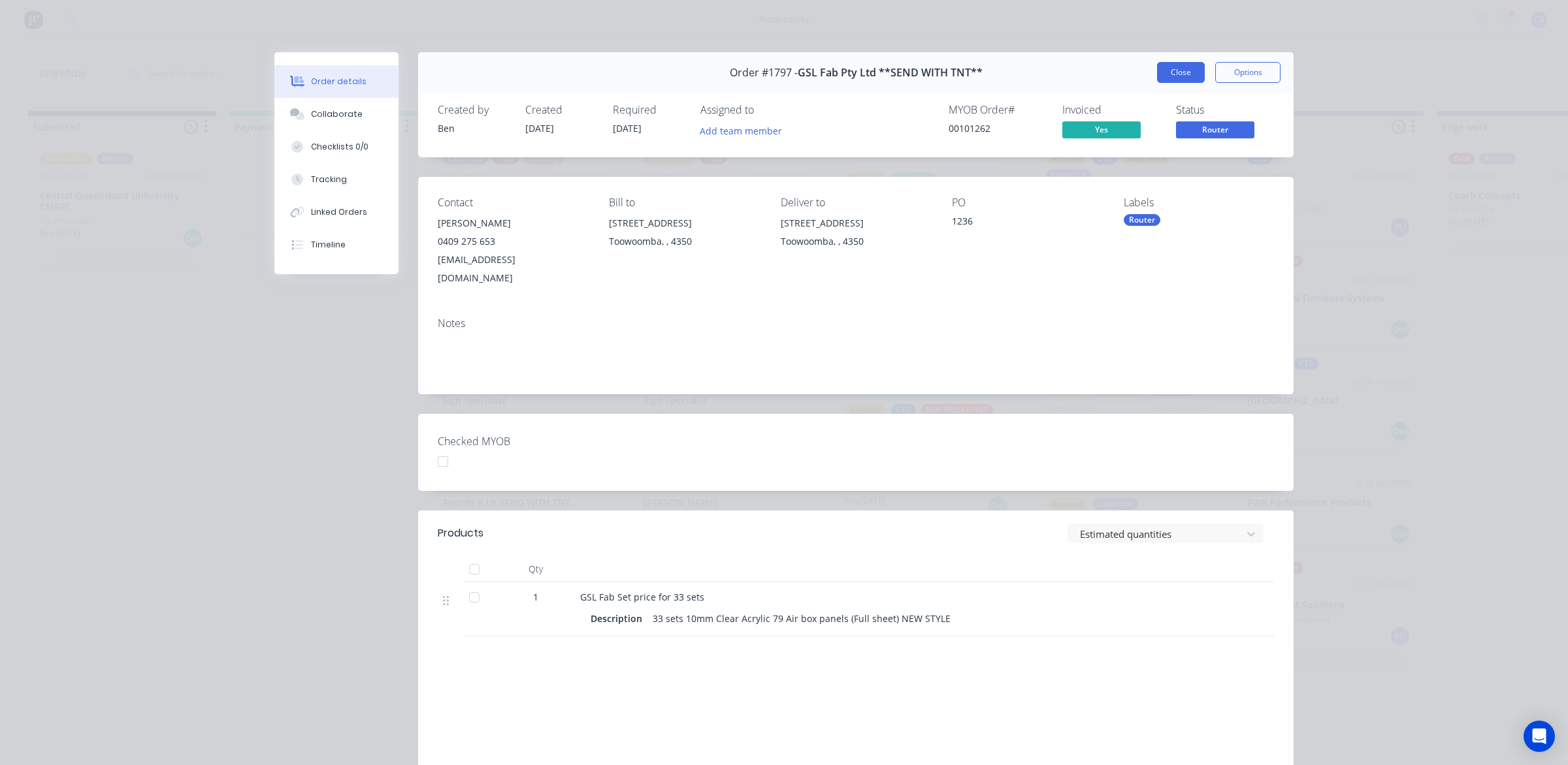
click at [1177, 66] on button "Close" at bounding box center [1181, 72] width 48 height 21
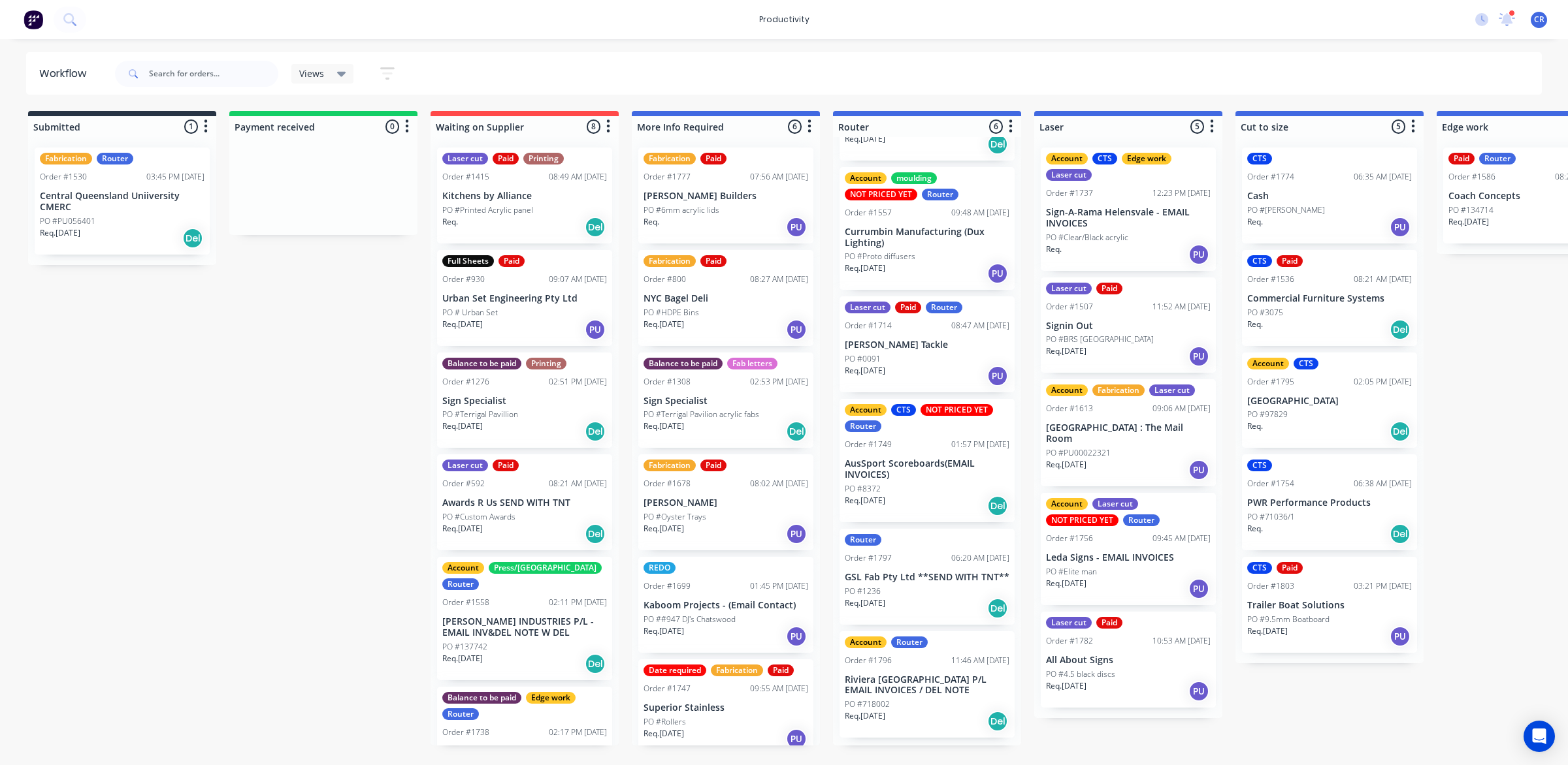
click at [335, 405] on div "Submitted 1 Sort By Created date Required date Order number Customer name Most …" at bounding box center [1553, 428] width 3126 height 634
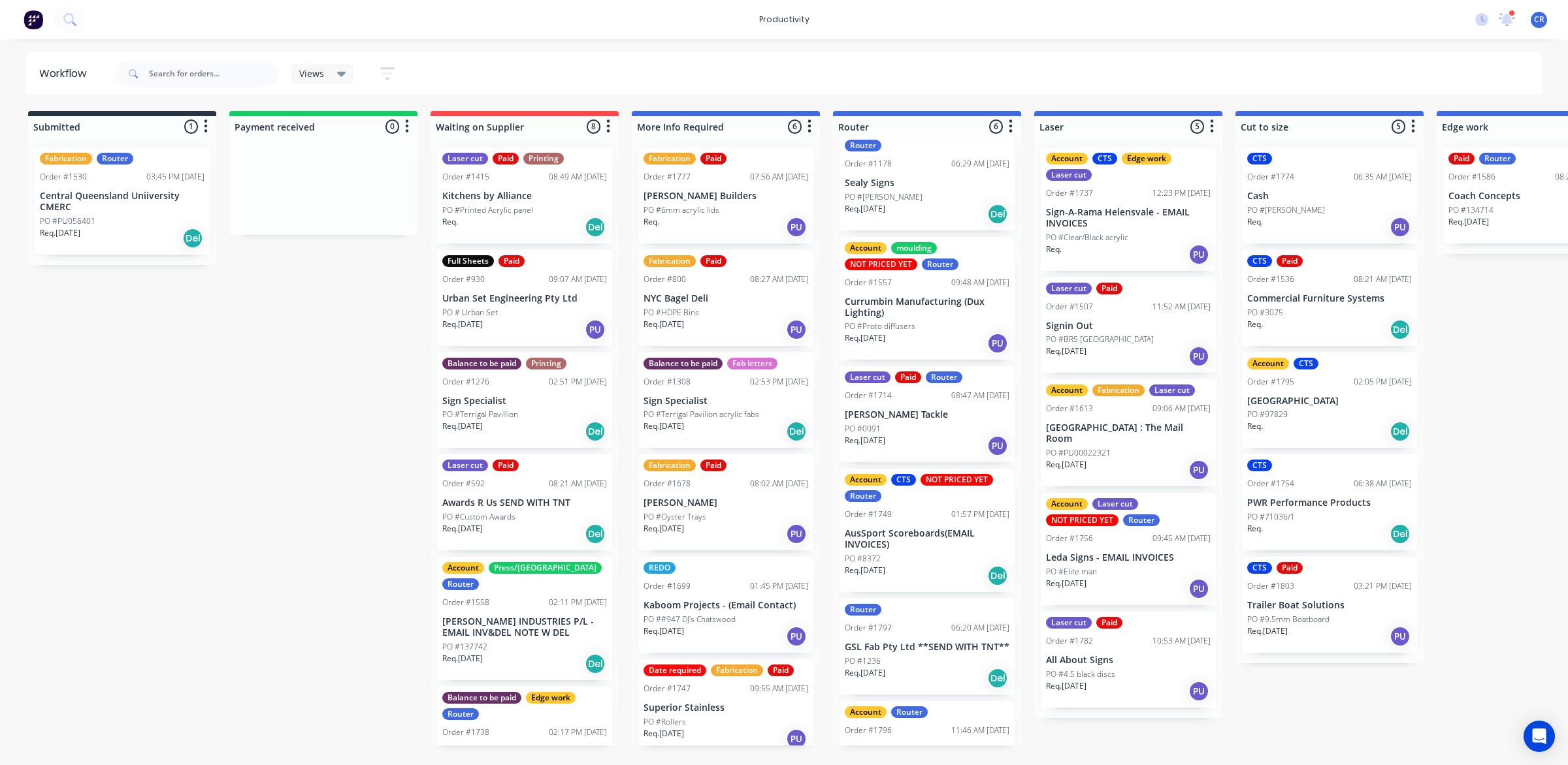
scroll to position [0, 0]
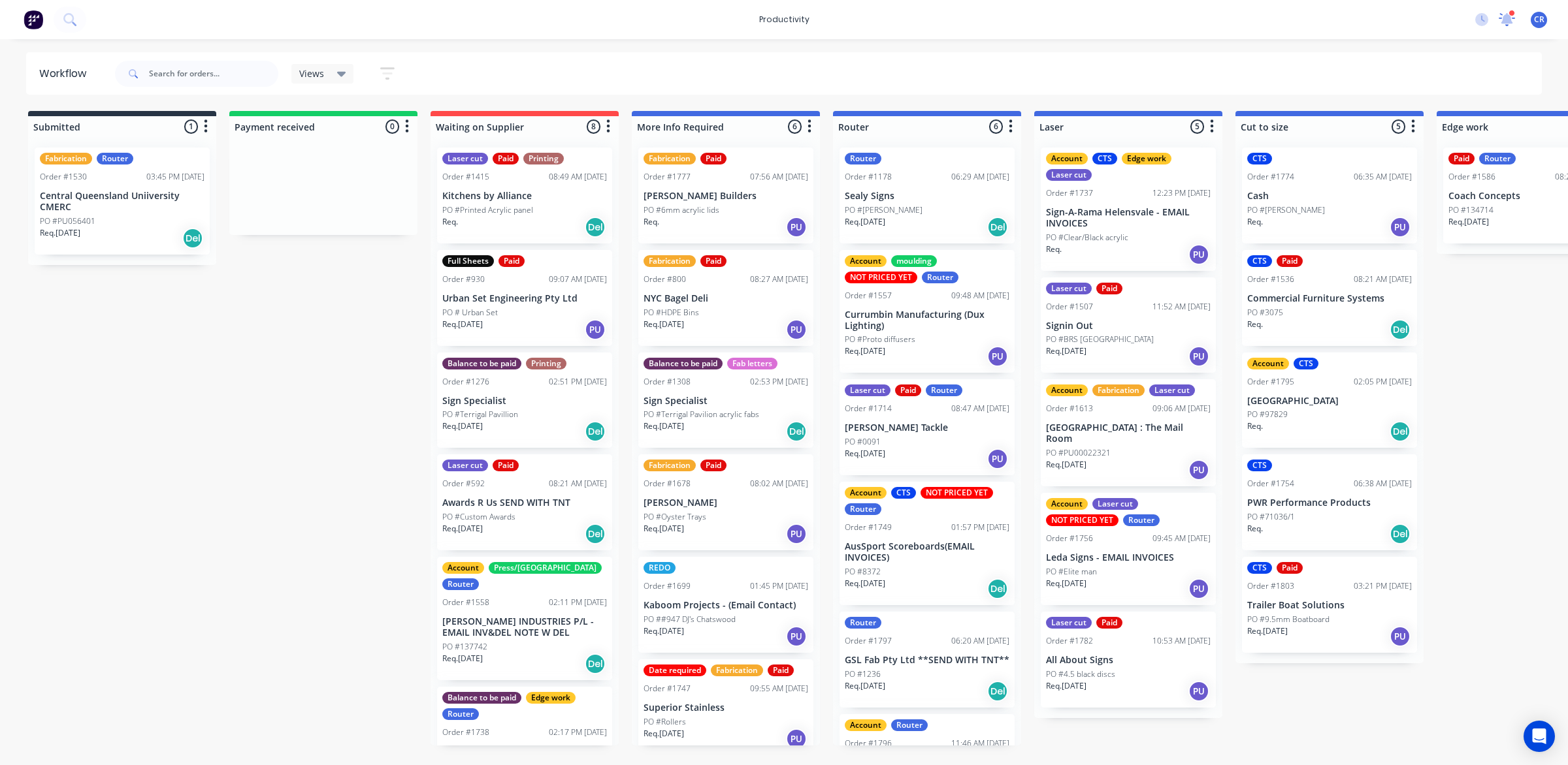
click at [1508, 14] on icon at bounding box center [1508, 18] width 12 height 10
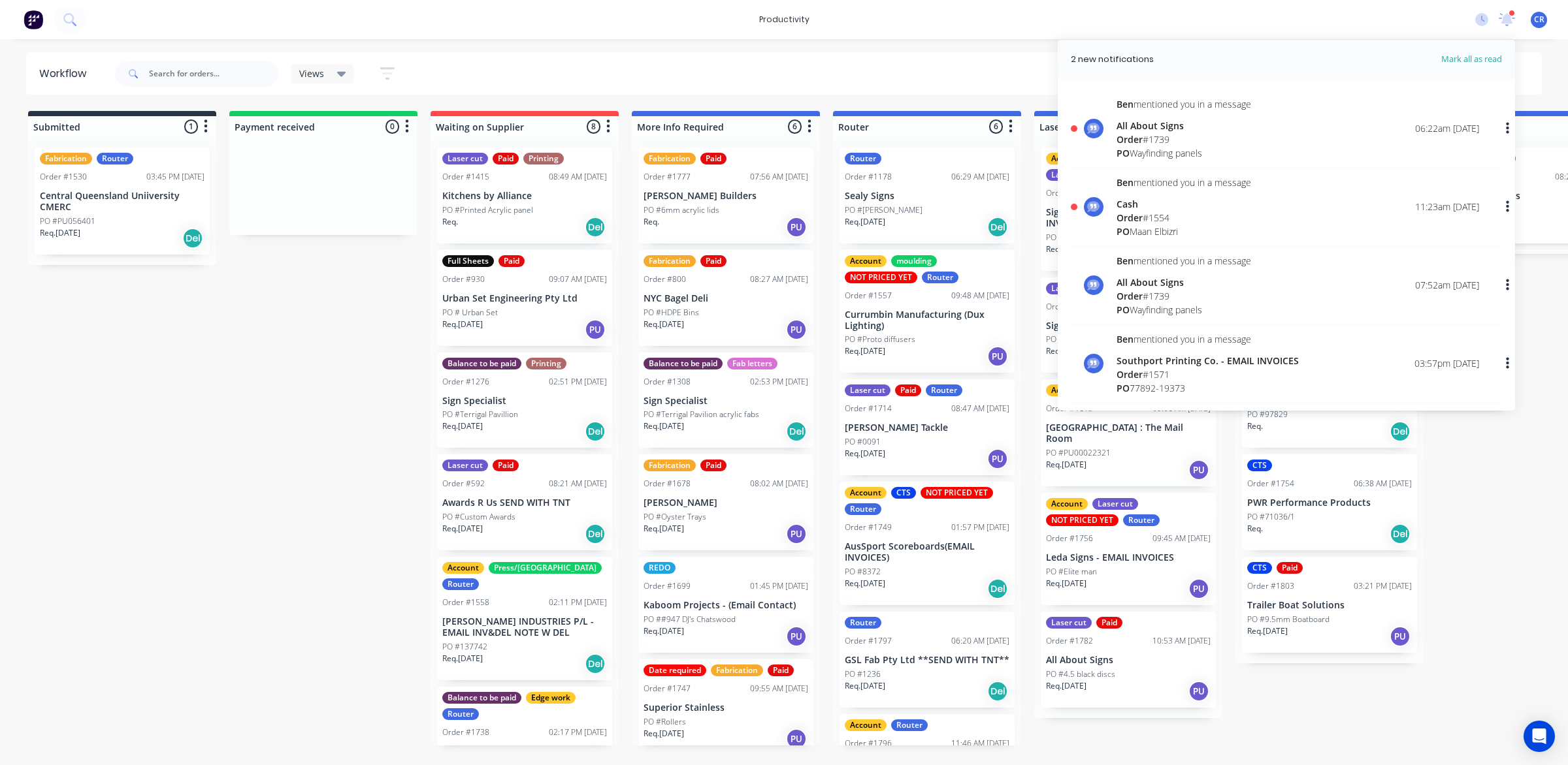
click at [1262, 143] on div "Ben mentioned you in a message All About Signs Order # 1739 PO Wayfinding panel…" at bounding box center [1298, 128] width 363 height 63
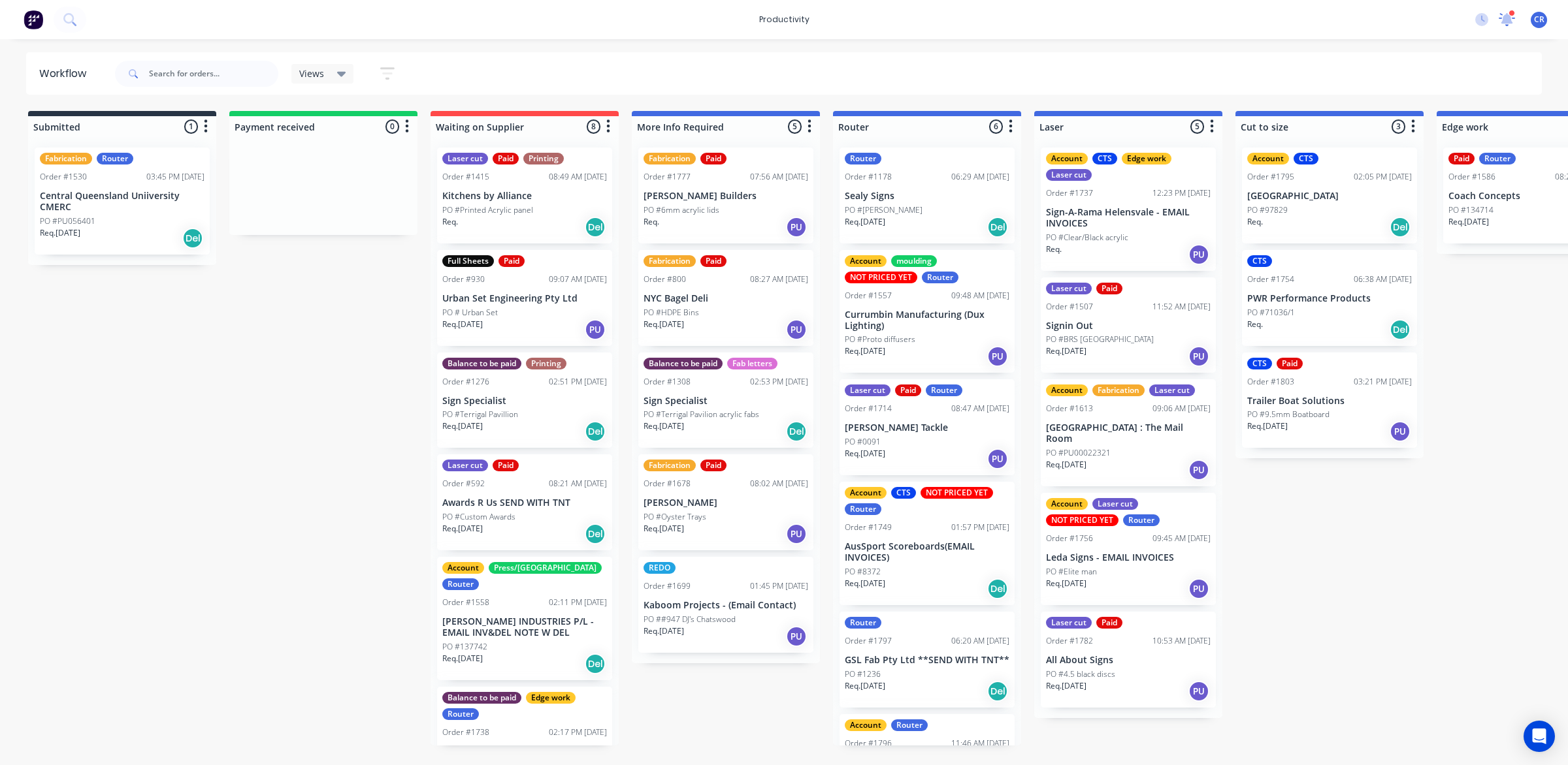
click at [1510, 18] on icon at bounding box center [1507, 19] width 13 height 12
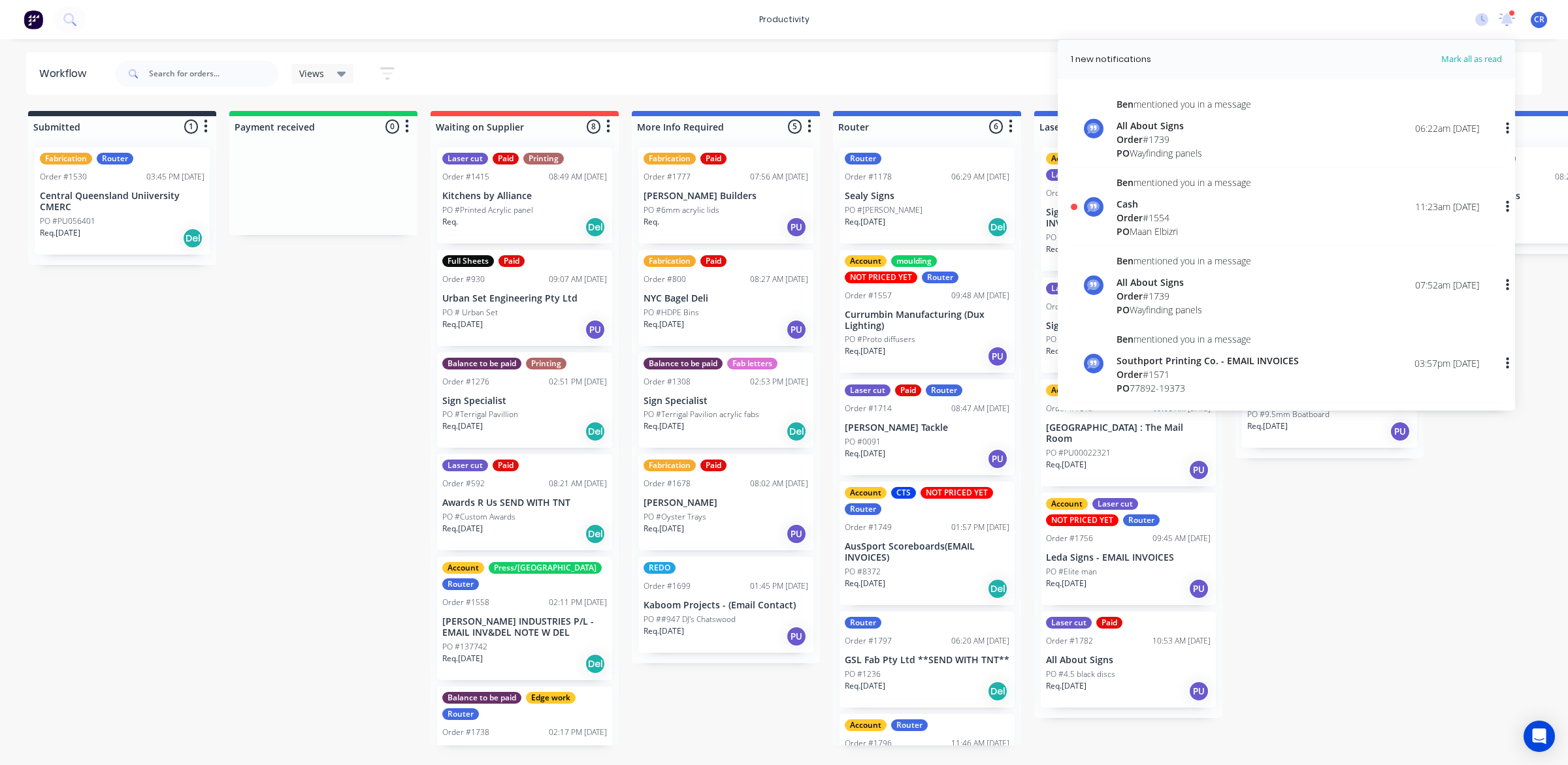
click at [1294, 575] on div "Submitted 1 Sort By Created date Required date Order number Customer name Most …" at bounding box center [1553, 428] width 3126 height 634
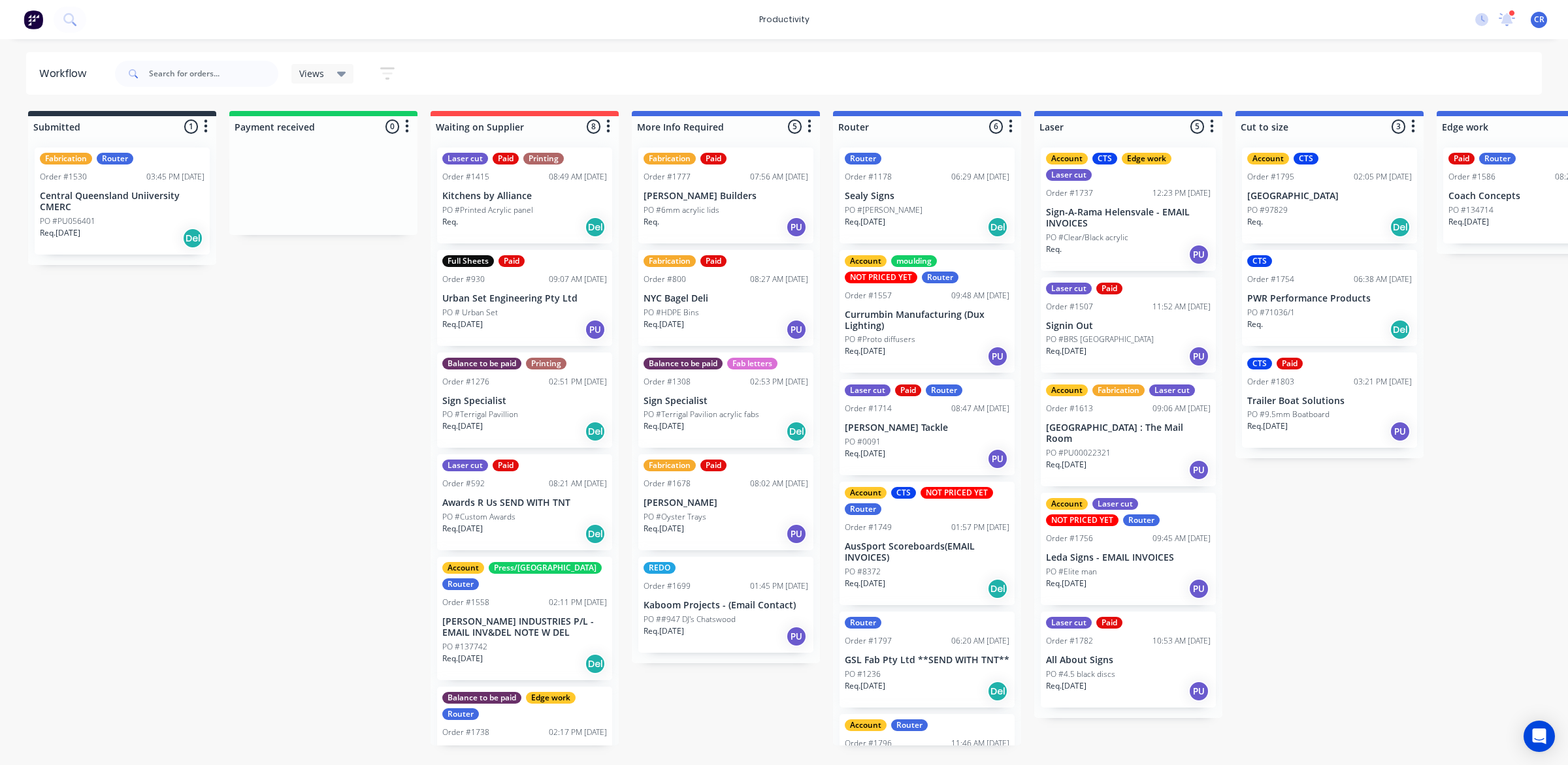
scroll to position [83, 0]
click at [1511, 20] on icon at bounding box center [1507, 19] width 18 height 15
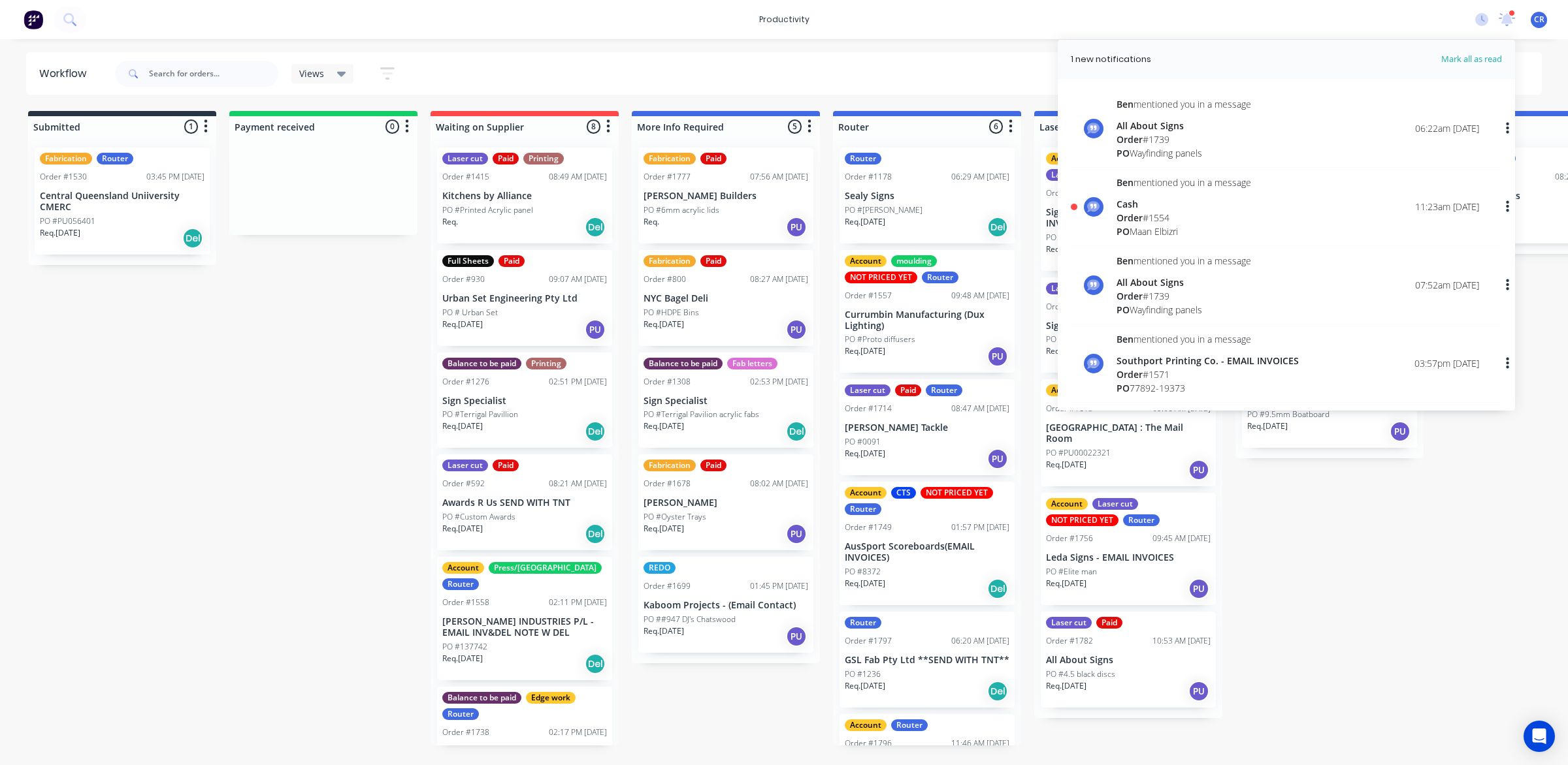
click at [1346, 535] on div "Submitted 1 Sort By Created date Required date Order number Customer name Most …" at bounding box center [1553, 428] width 3126 height 634
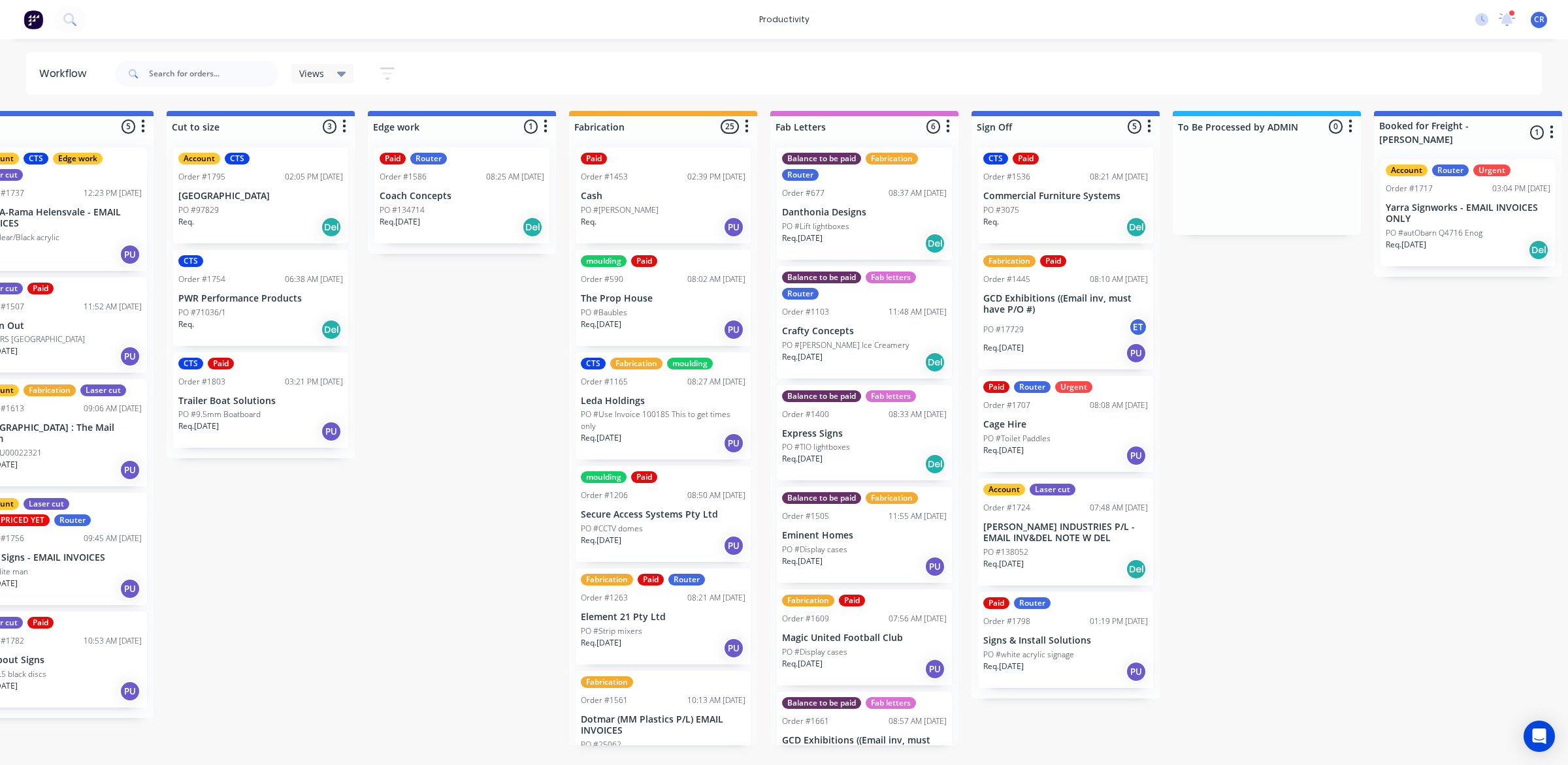
scroll to position [0, 1068]
click at [64, 22] on icon at bounding box center [69, 19] width 13 height 13
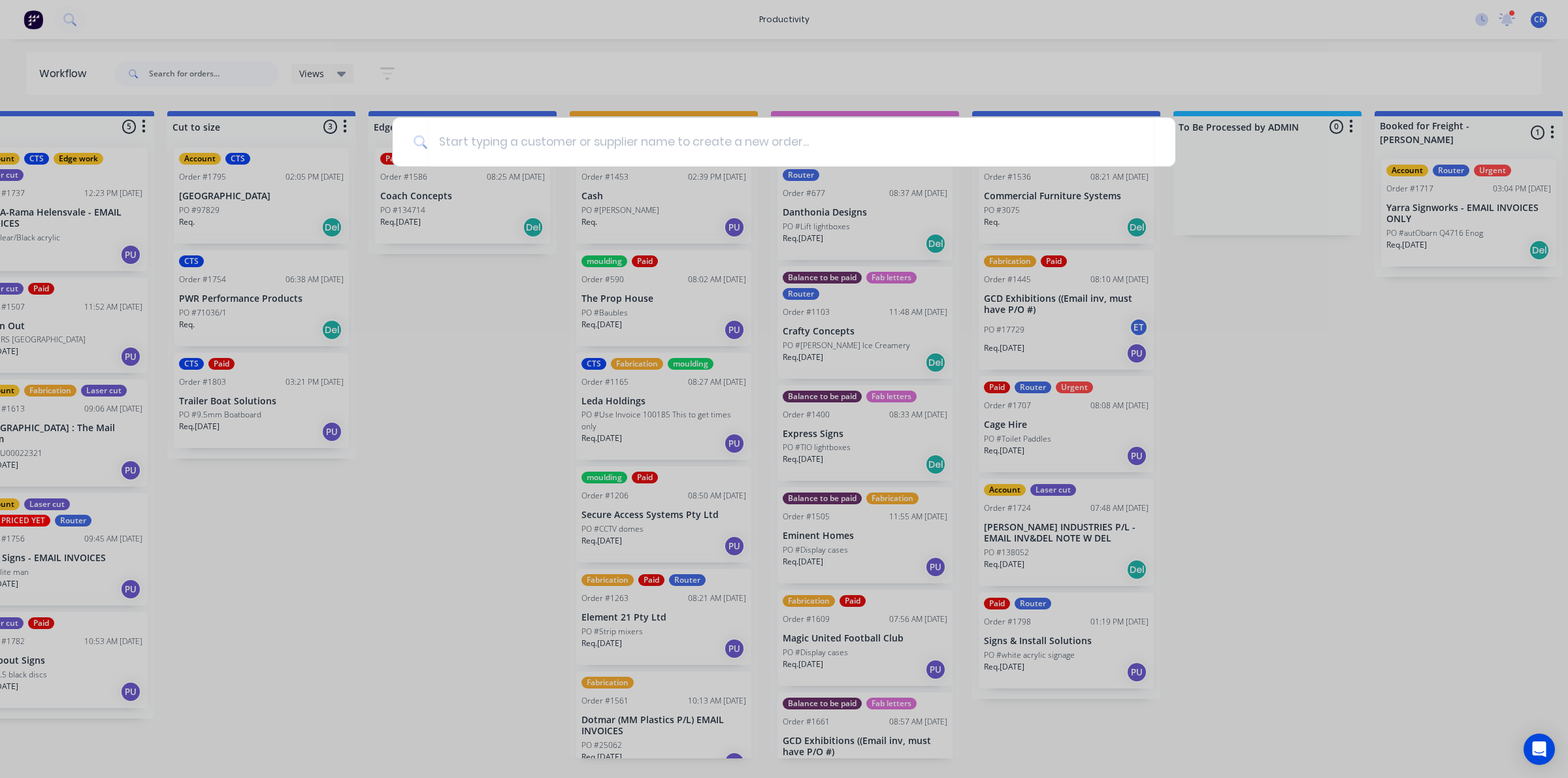
click at [202, 60] on div at bounding box center [784, 389] width 1568 height 778
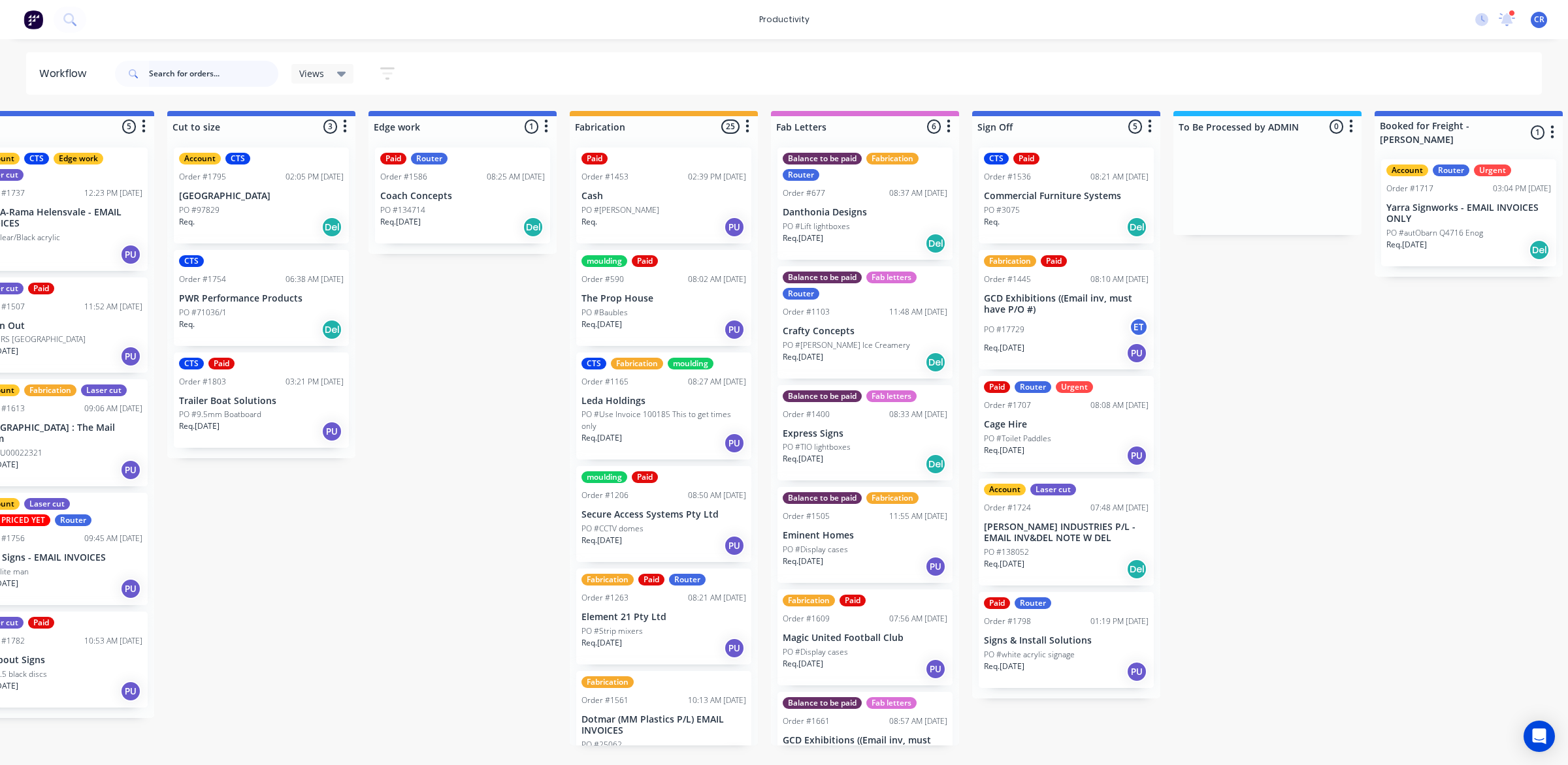
click at [202, 72] on input "text" at bounding box center [213, 73] width 129 height 26
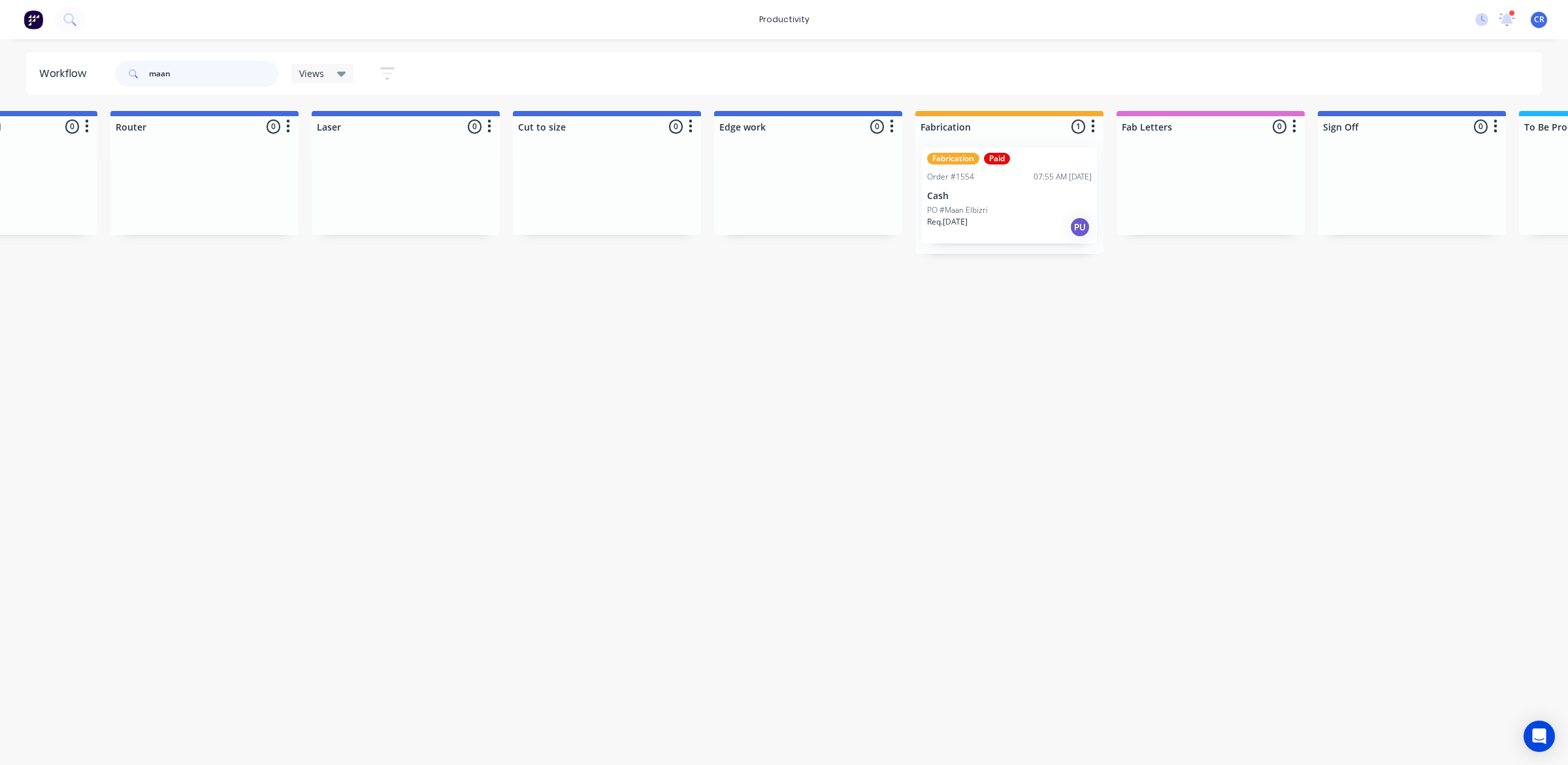
scroll to position [0, 735]
type input "maan"
click at [965, 190] on p "Cash" at bounding box center [997, 196] width 164 height 11
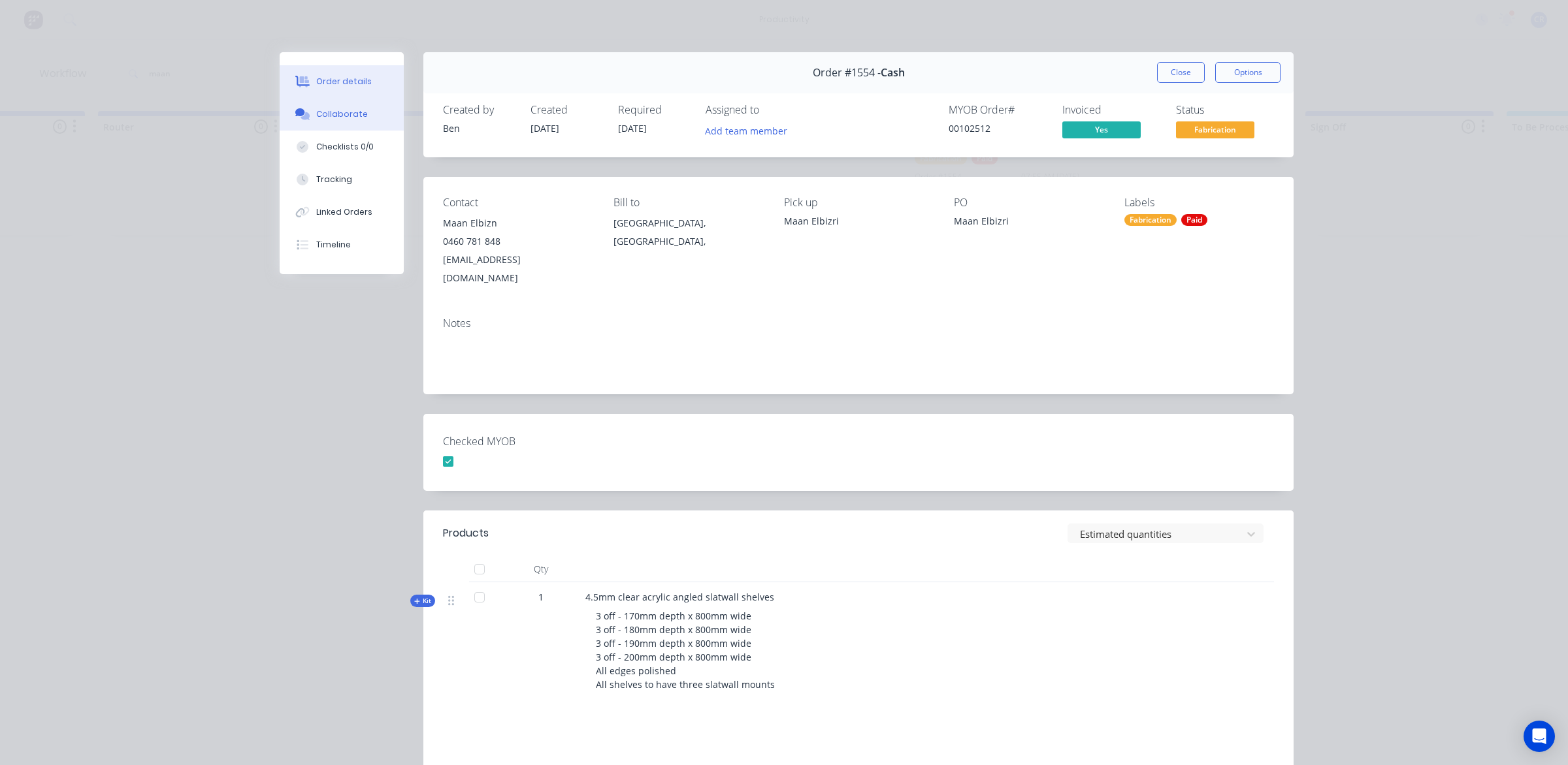
click at [347, 119] on div "Collaborate" at bounding box center [341, 114] width 52 height 12
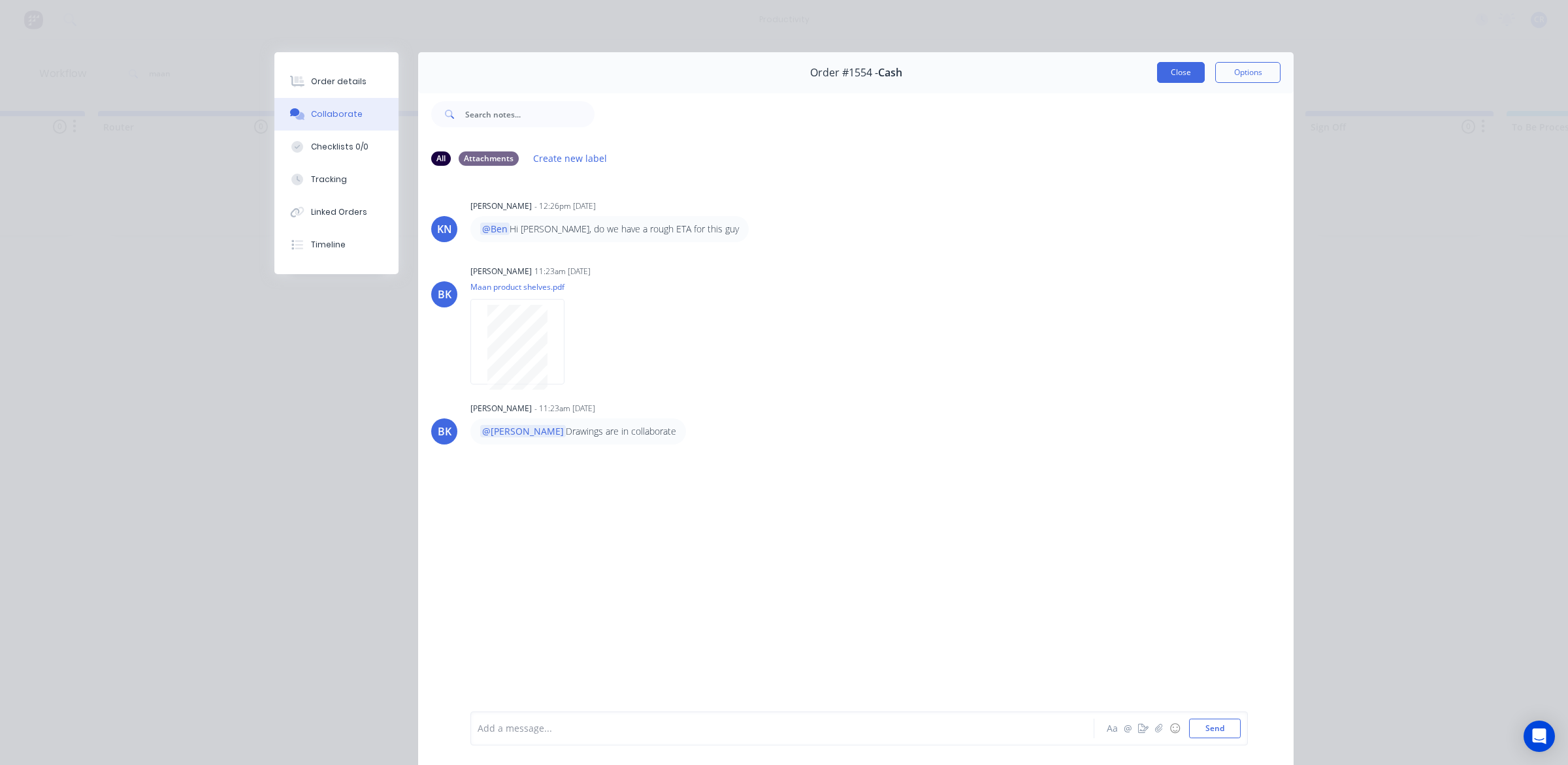
click at [1163, 66] on button "Close" at bounding box center [1181, 72] width 48 height 21
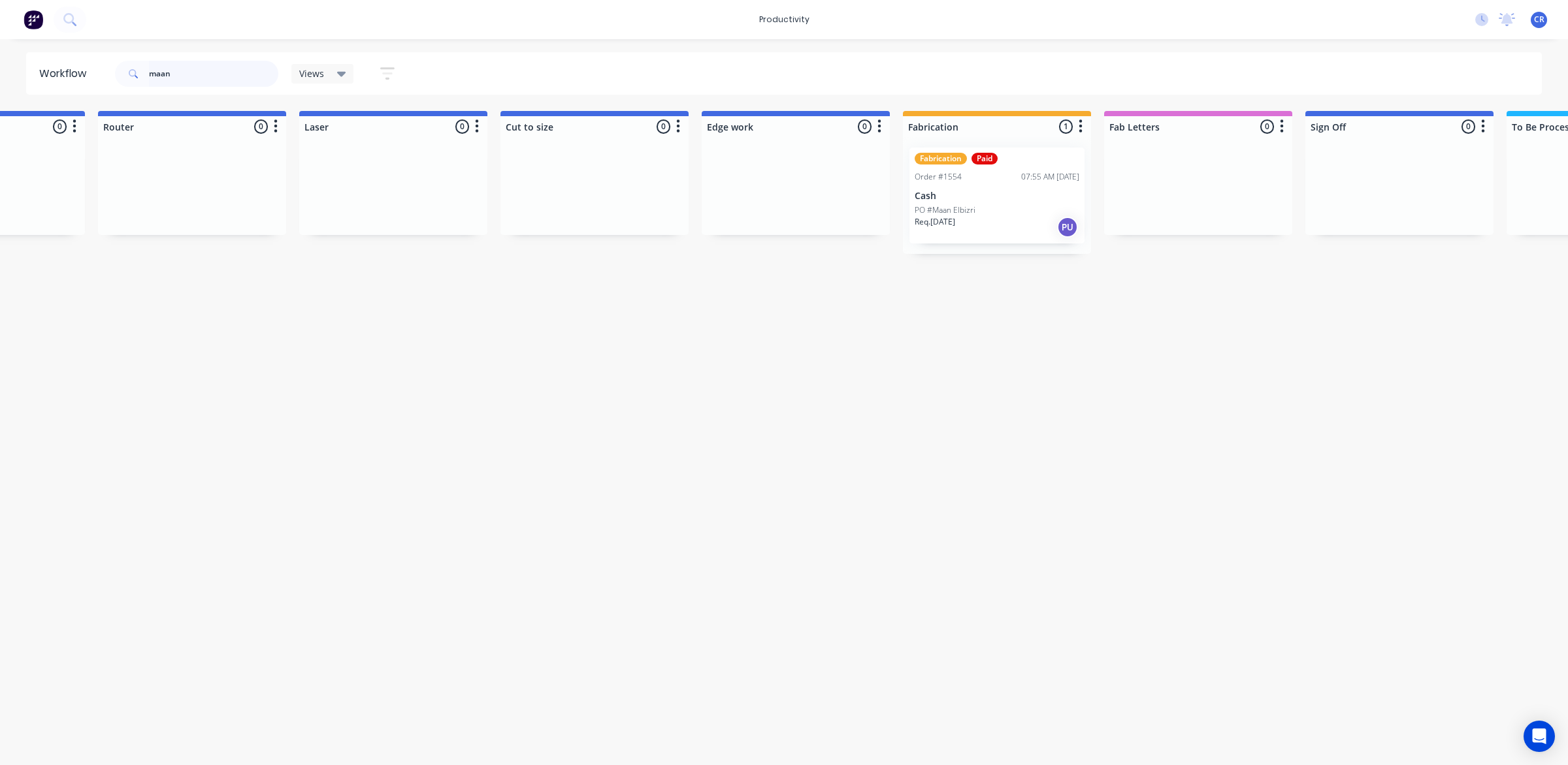
drag, startPoint x: 175, startPoint y: 74, endPoint x: 49, endPoint y: 73, distance: 126.0
click at [49, 73] on header "Workflow maan Views Save new view None (Default) edit Ready for Pick Up edit Sh…" at bounding box center [784, 73] width 1516 height 43
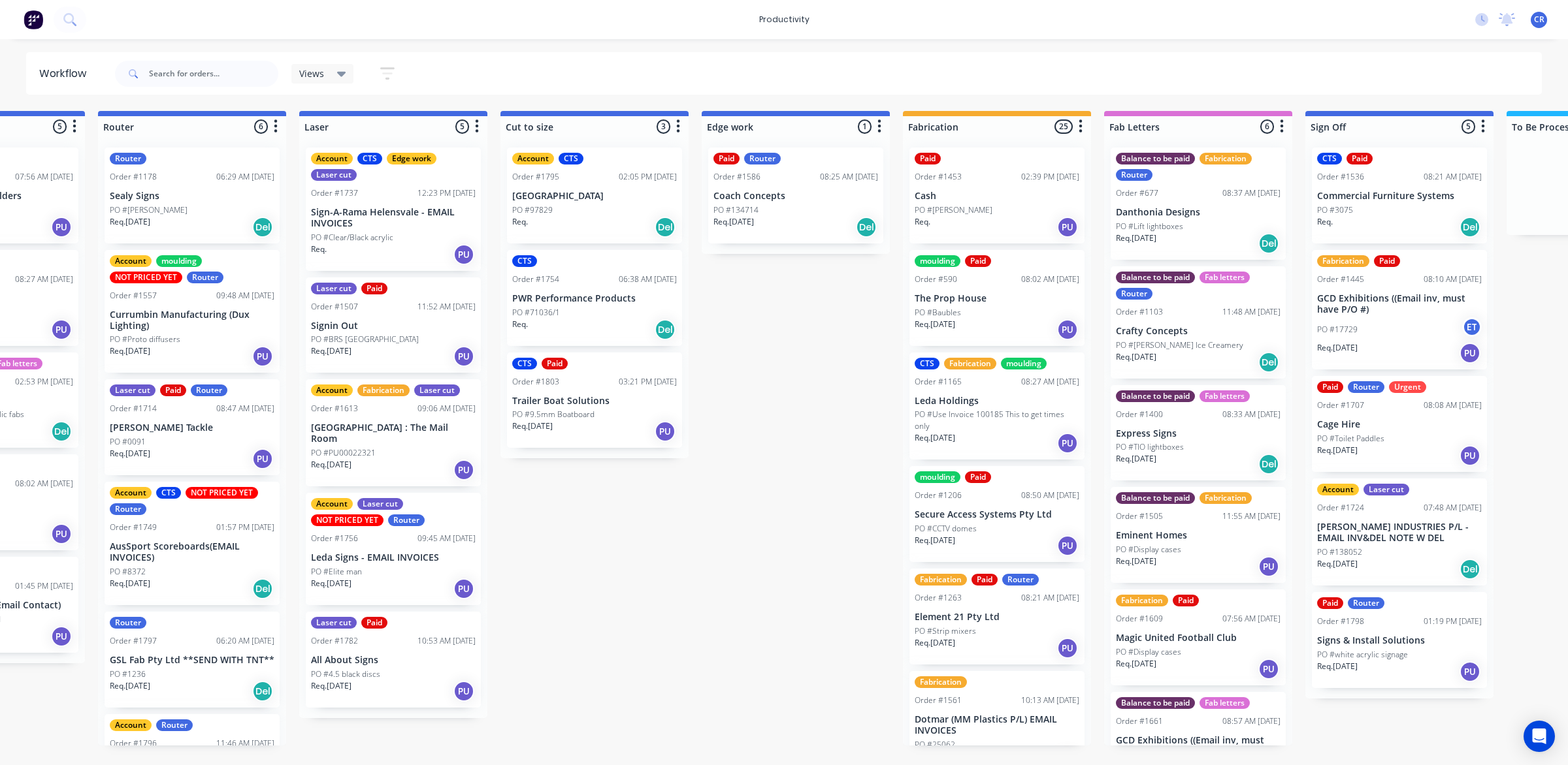
click at [739, 373] on div "Submitted 1 Sort By Created date Required date Order number Customer name Most …" at bounding box center [818, 428] width 3126 height 634
click at [187, 70] on input "text" at bounding box center [213, 73] width 129 height 26
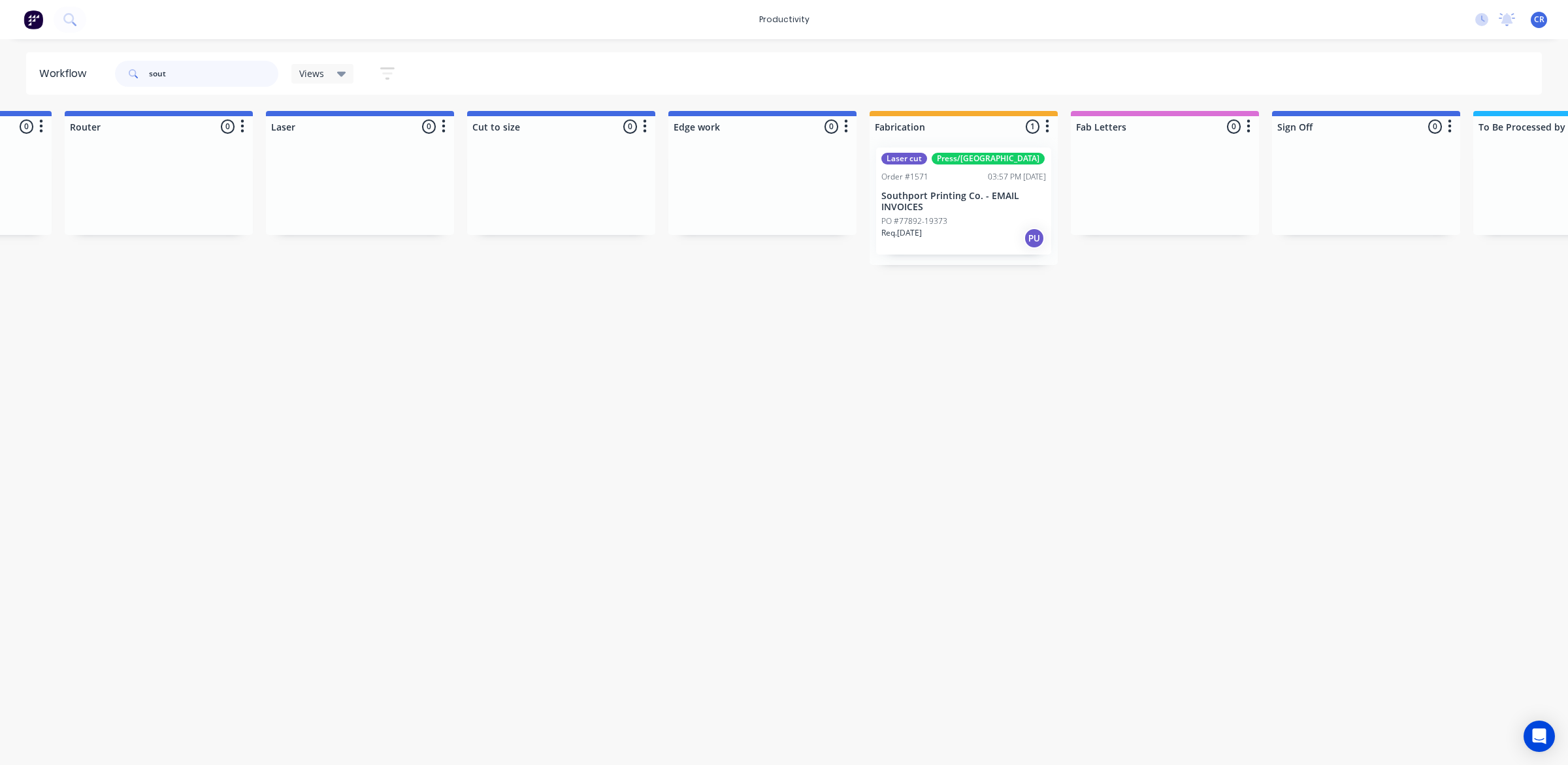
scroll to position [0, 817]
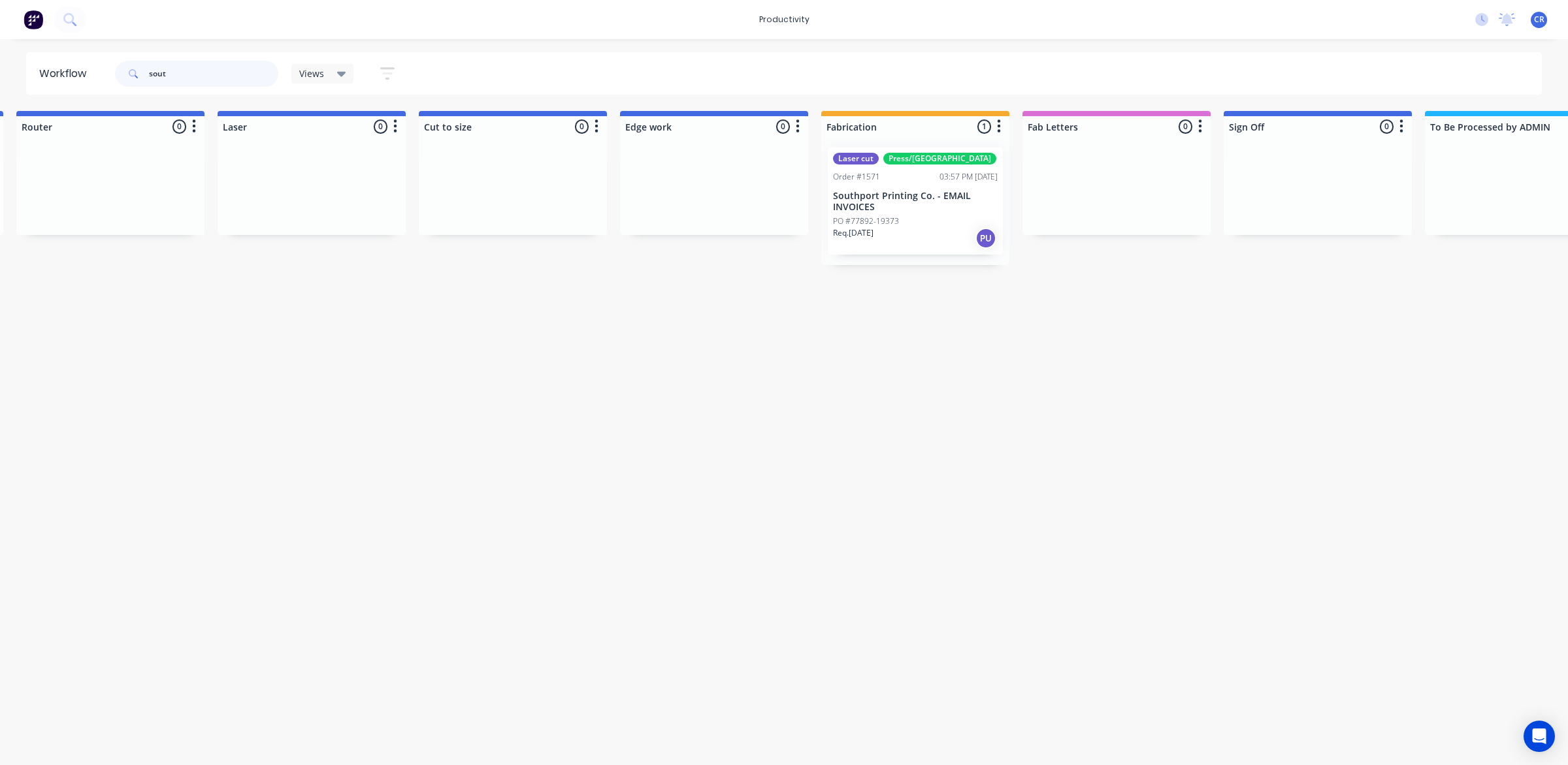
type input "sout"
click at [859, 203] on p "Southport Printing Co. - EMAIL INVOICES" at bounding box center [915, 202] width 164 height 22
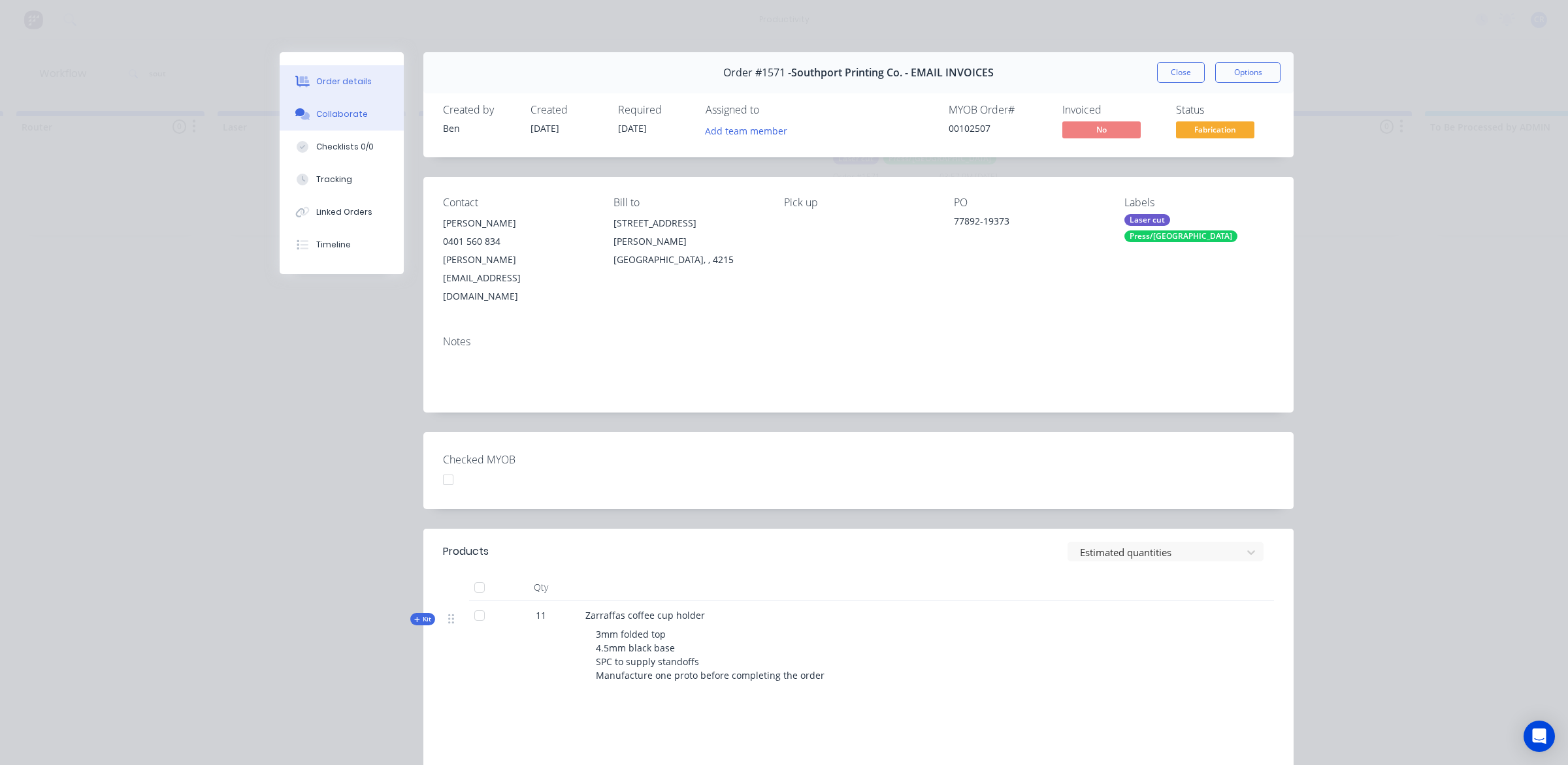
click at [309, 102] on button "Collaborate" at bounding box center [341, 114] width 124 height 33
